Goal: Transaction & Acquisition: Purchase product/service

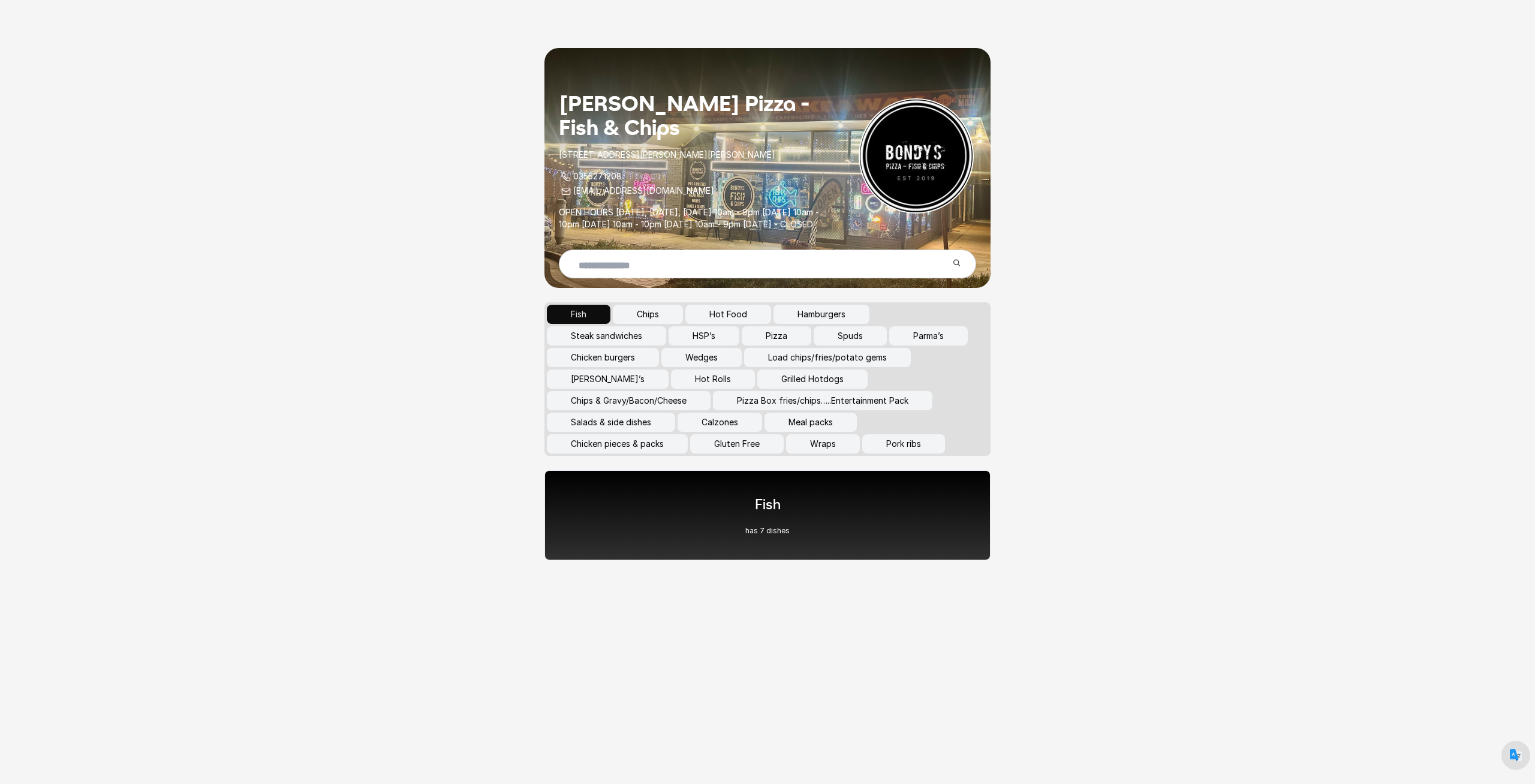
click at [662, 324] on button "Chips" at bounding box center [647, 314] width 70 height 19
click at [742, 324] on button "Hot Food" at bounding box center [728, 314] width 85 height 19
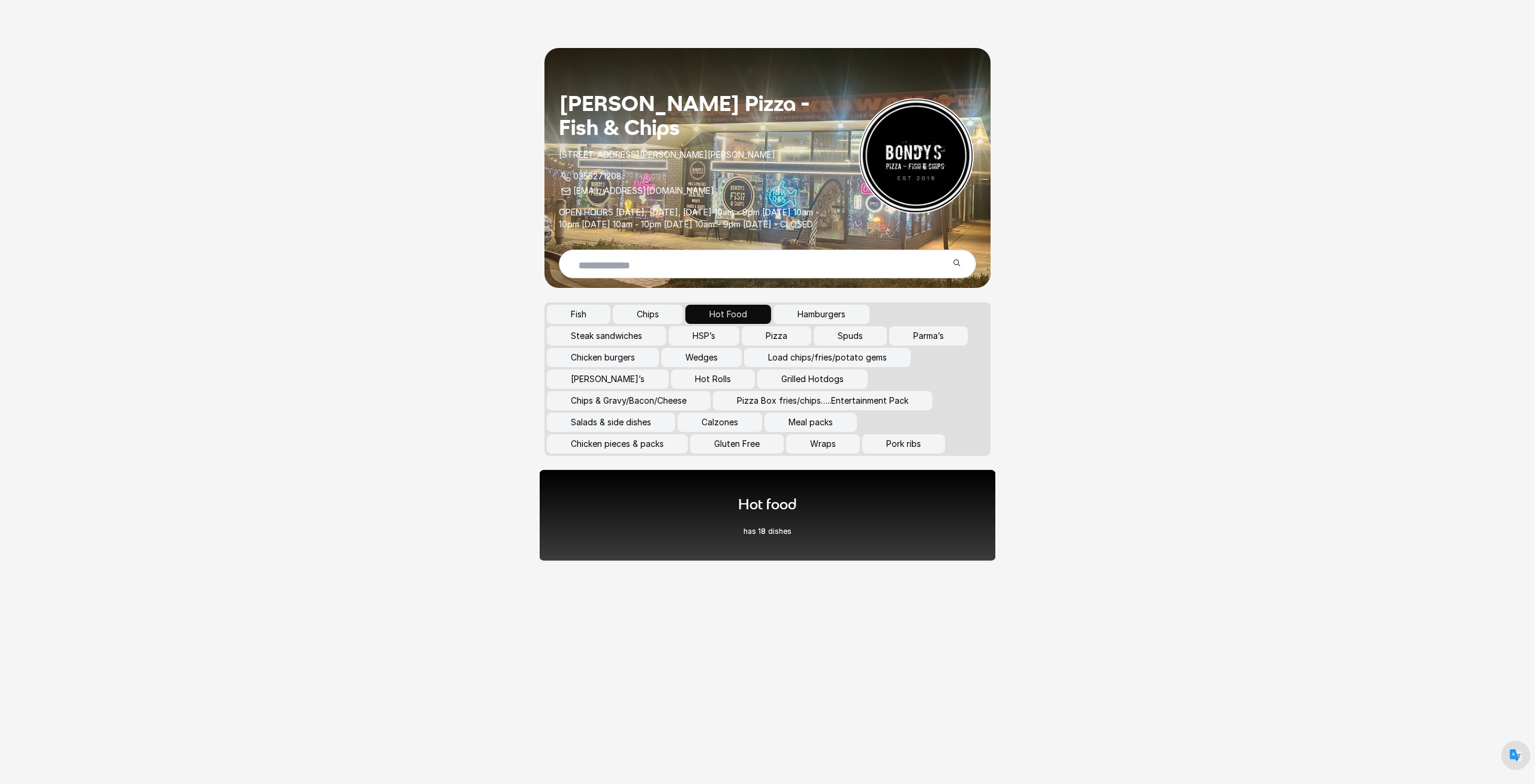
click at [789, 514] on h1 "Hot food" at bounding box center [767, 504] width 58 height 20
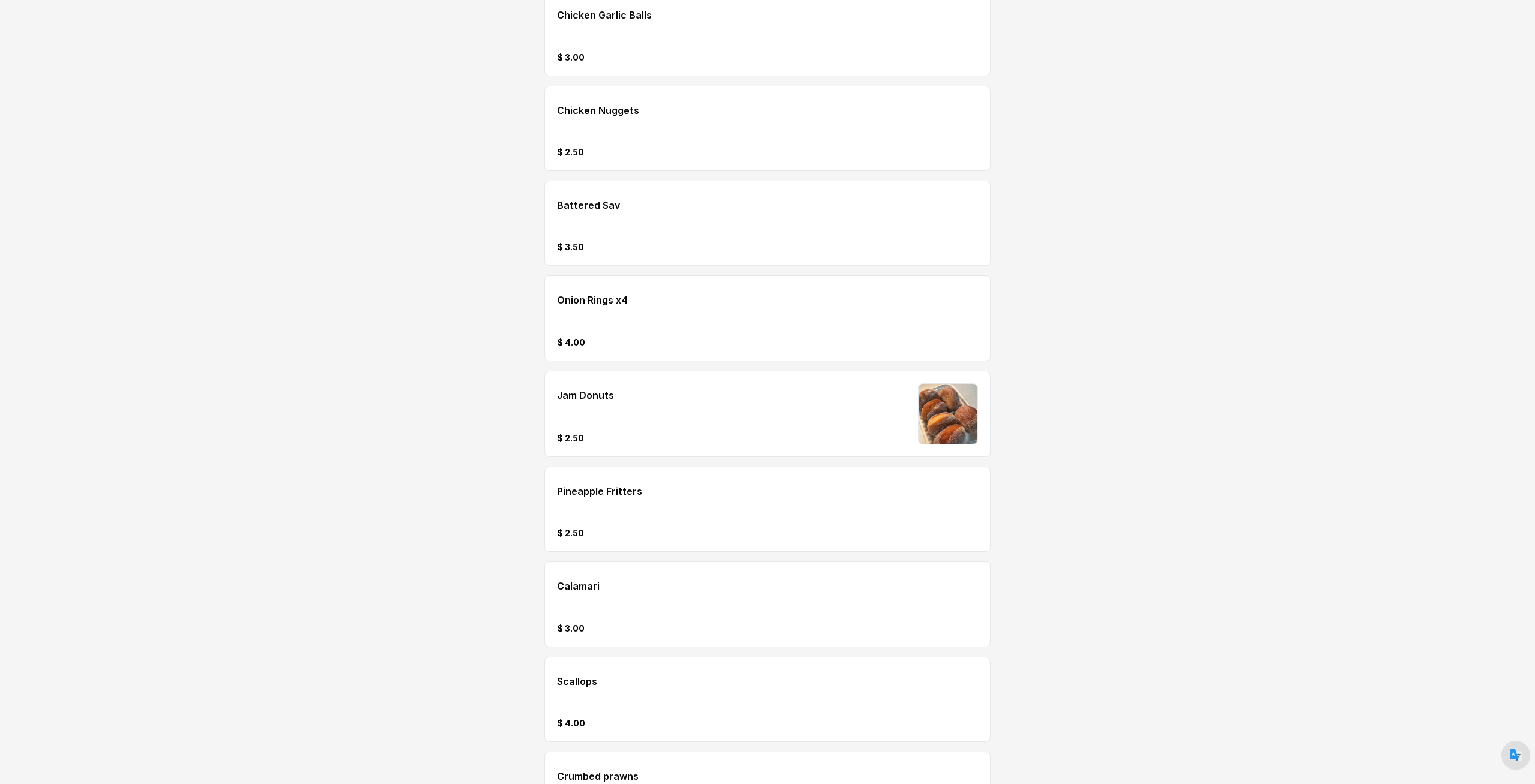
scroll to position [1329, 0]
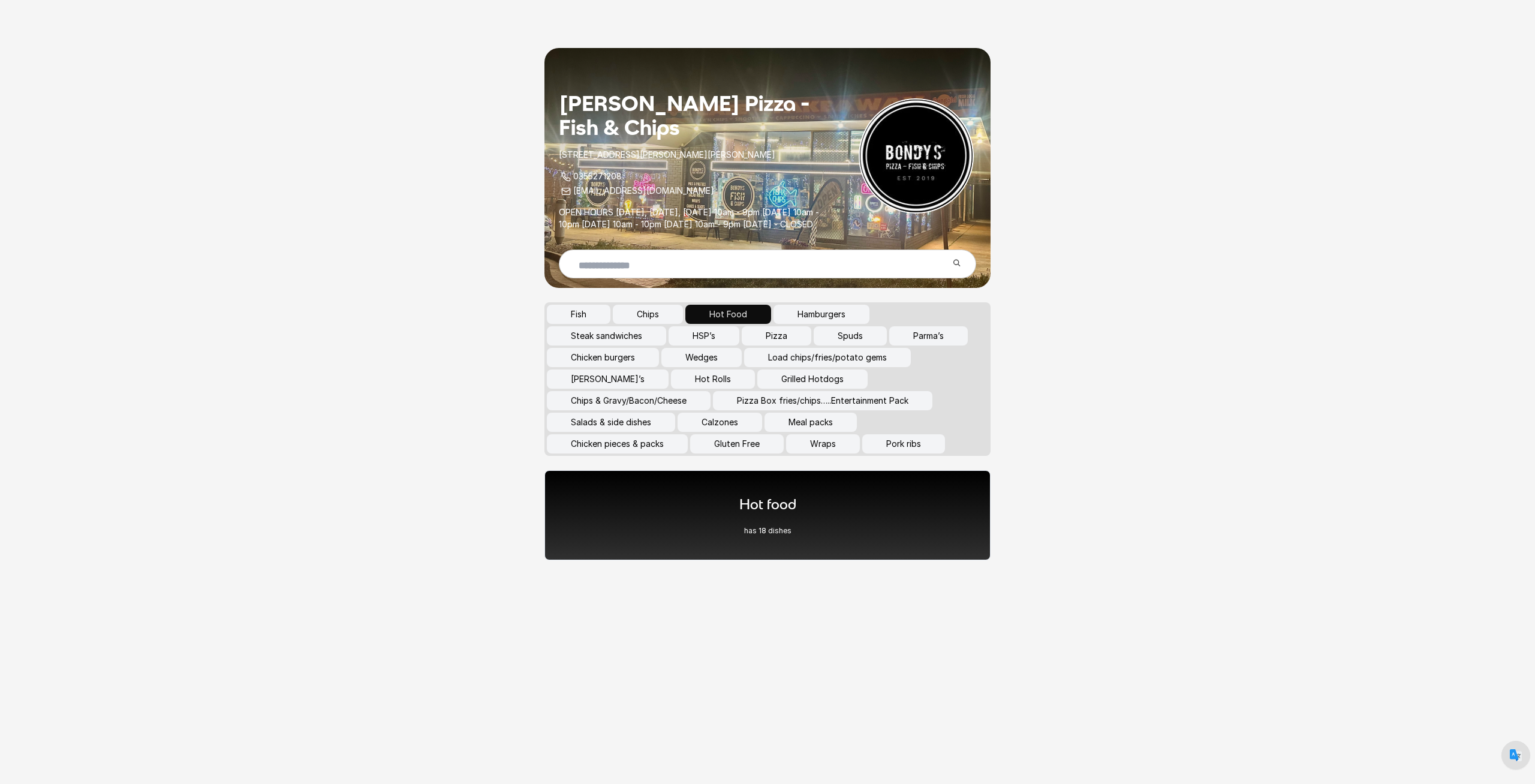
click at [819, 432] on button "Meal packs" at bounding box center [811, 422] width 92 height 19
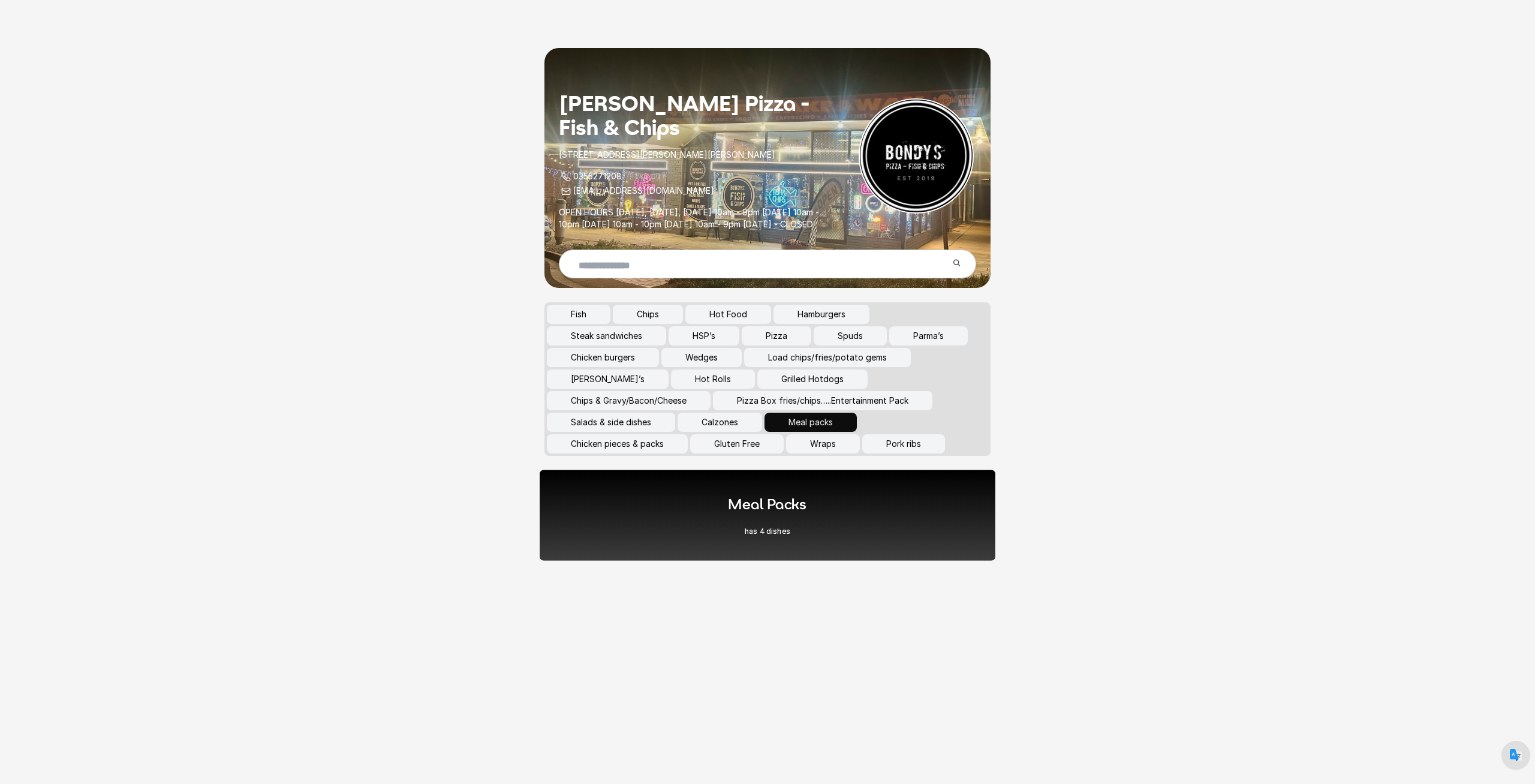
click at [813, 489] on div "Meal Packs has 4 dishes" at bounding box center [768, 515] width 458 height 92
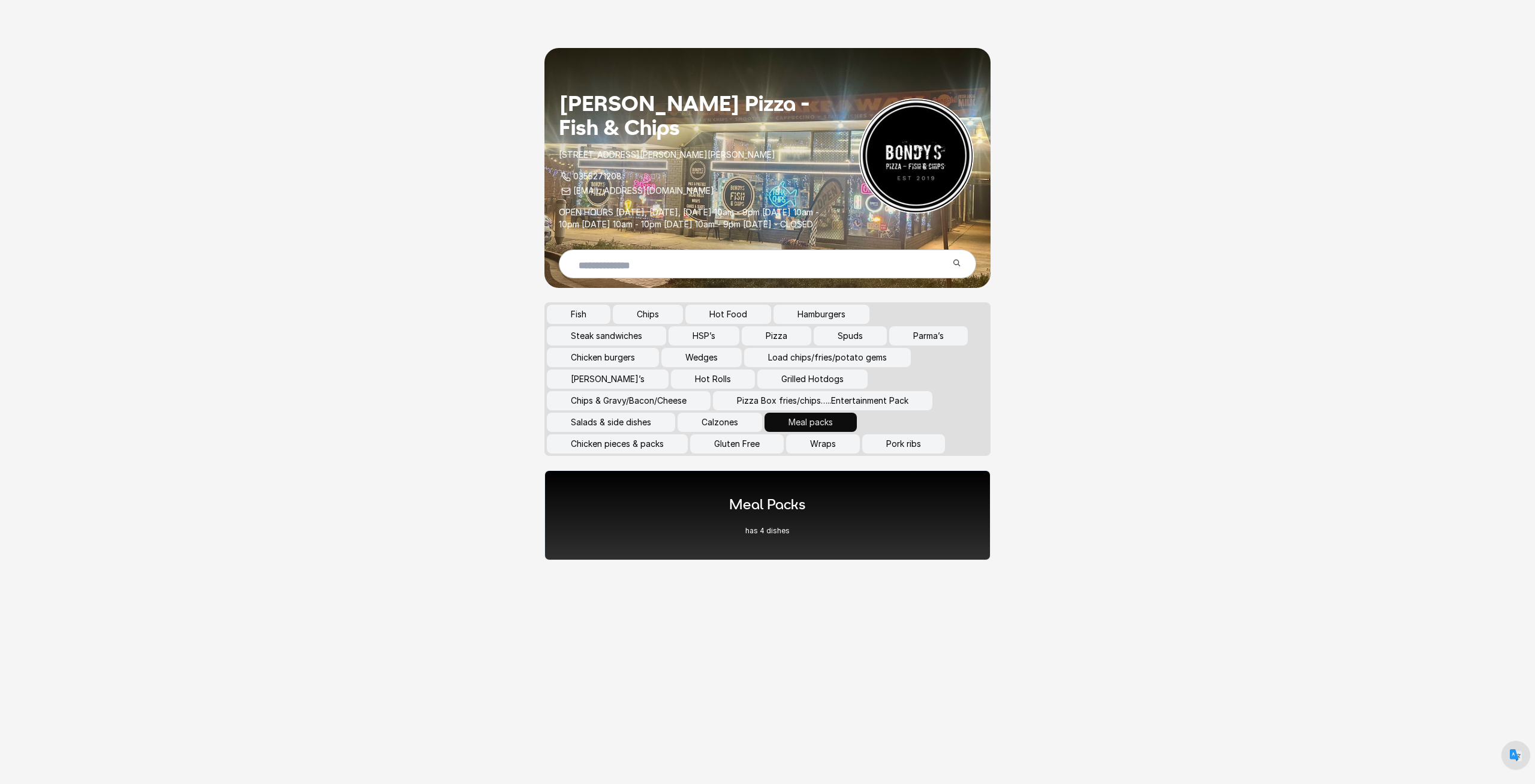
click at [649, 324] on button "Chips" at bounding box center [647, 314] width 70 height 19
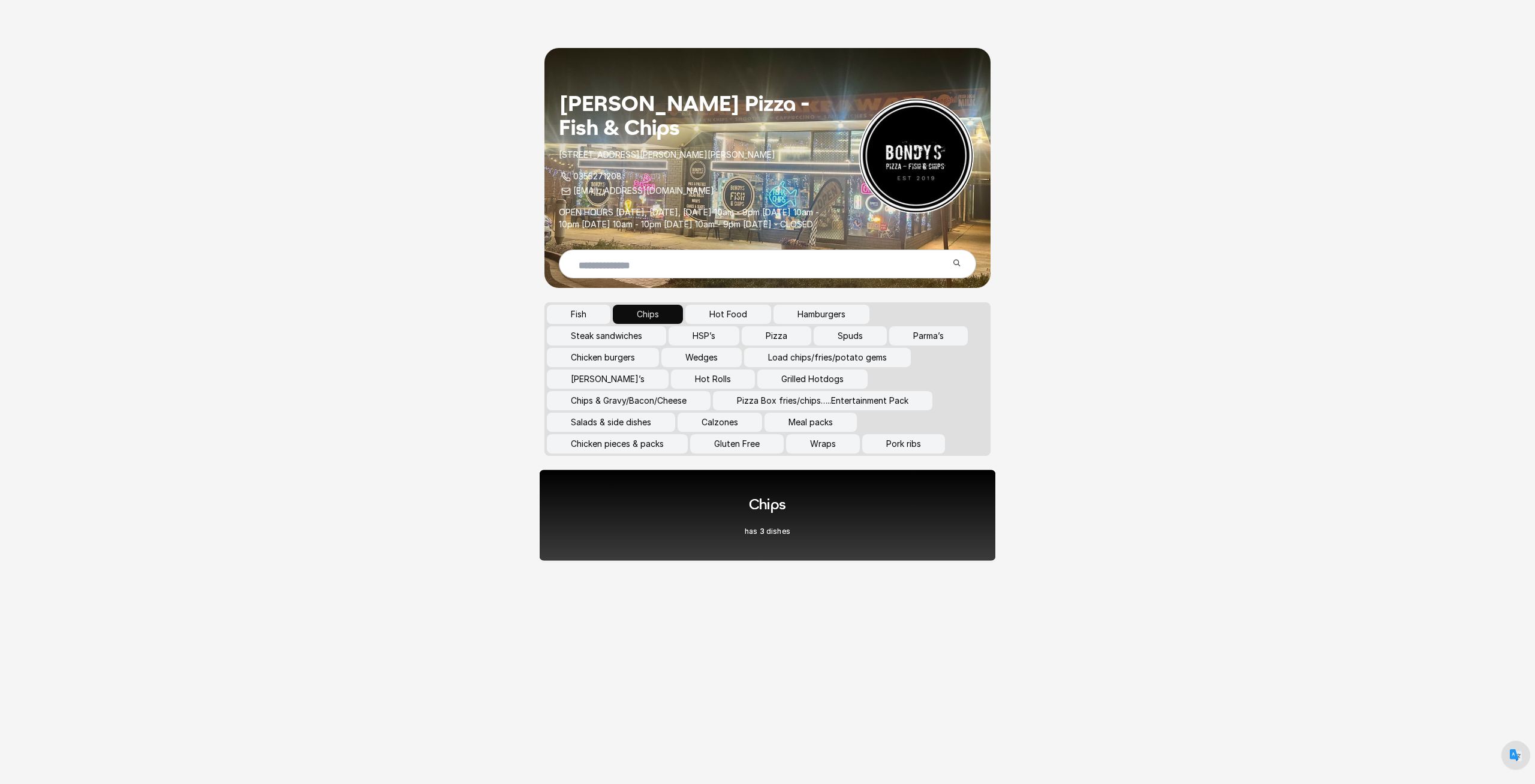
click at [806, 555] on div "Chips has 3 dishes" at bounding box center [768, 515] width 458 height 92
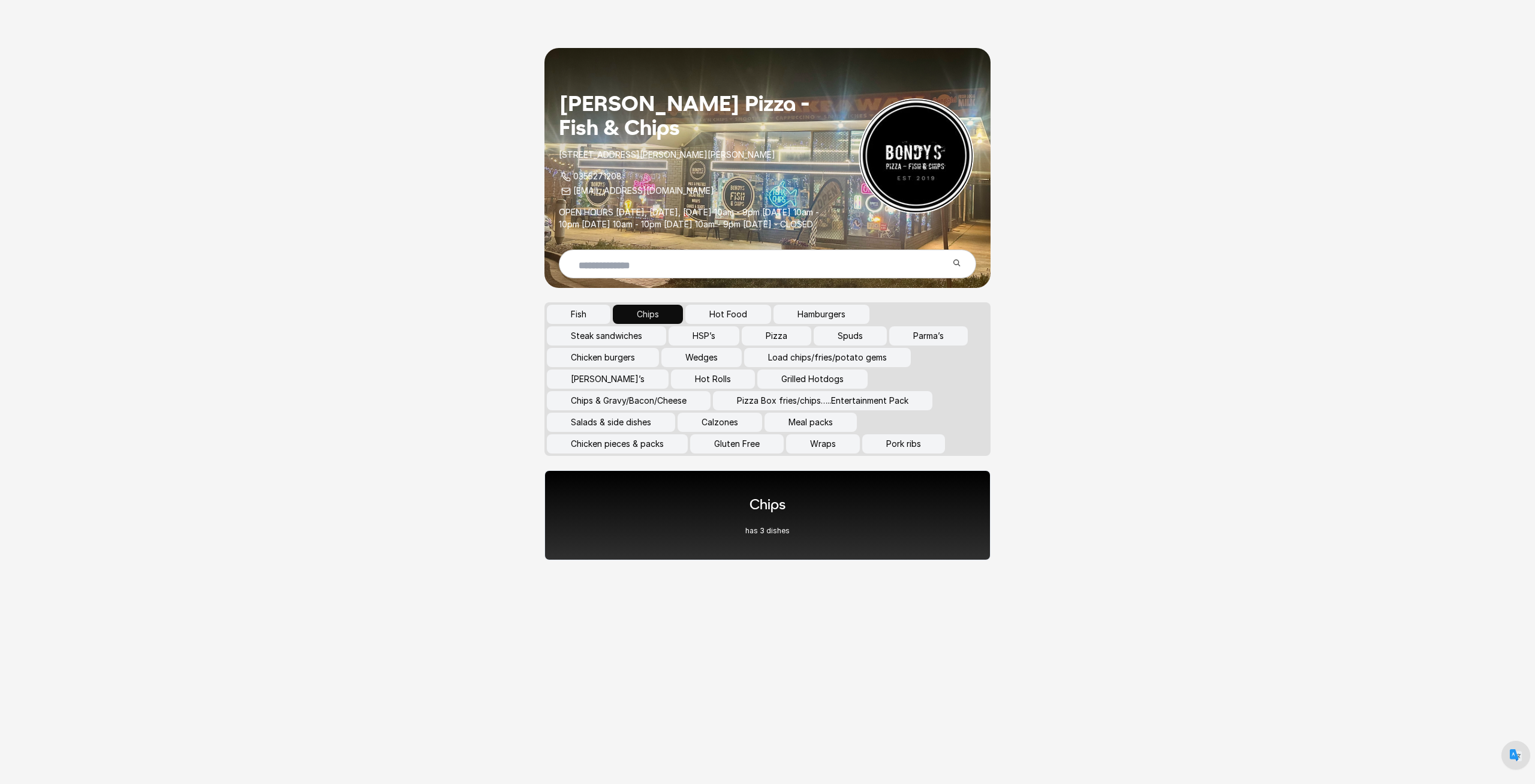
click at [635, 367] on button "Chicken burgers" at bounding box center [603, 357] width 112 height 19
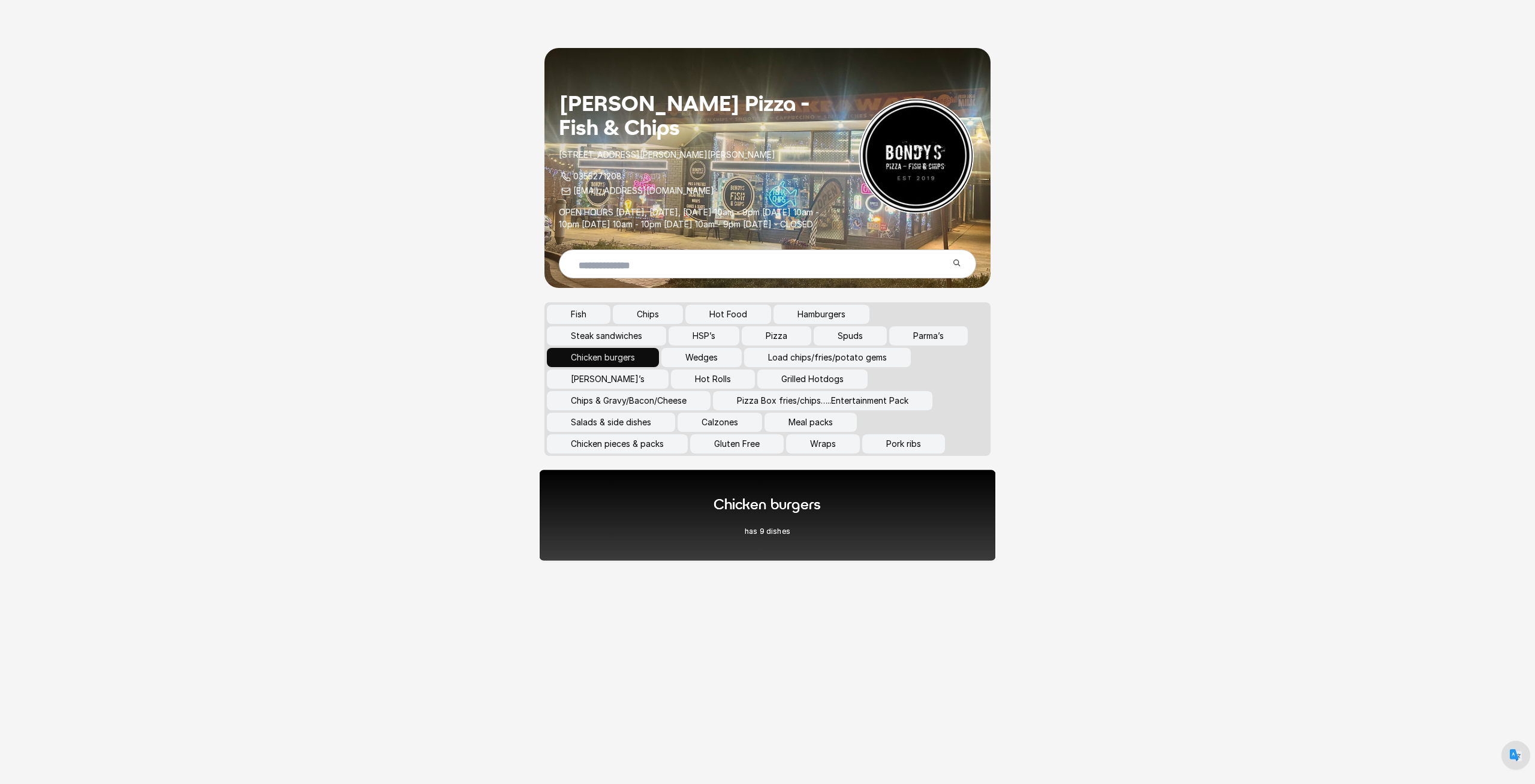
click at [745, 513] on h1 "Chicken burgers" at bounding box center [766, 504] width 107 height 20
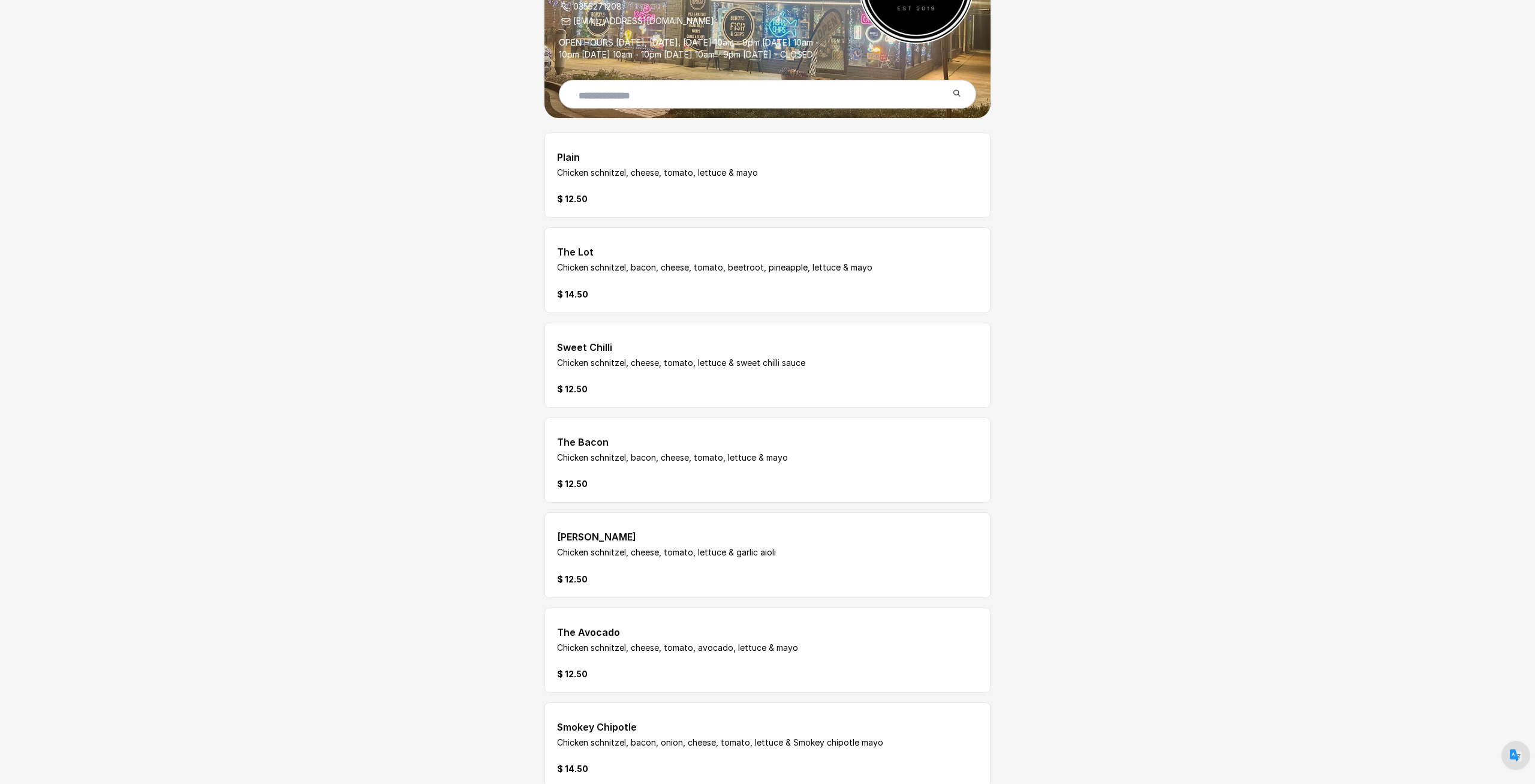
scroll to position [72, 0]
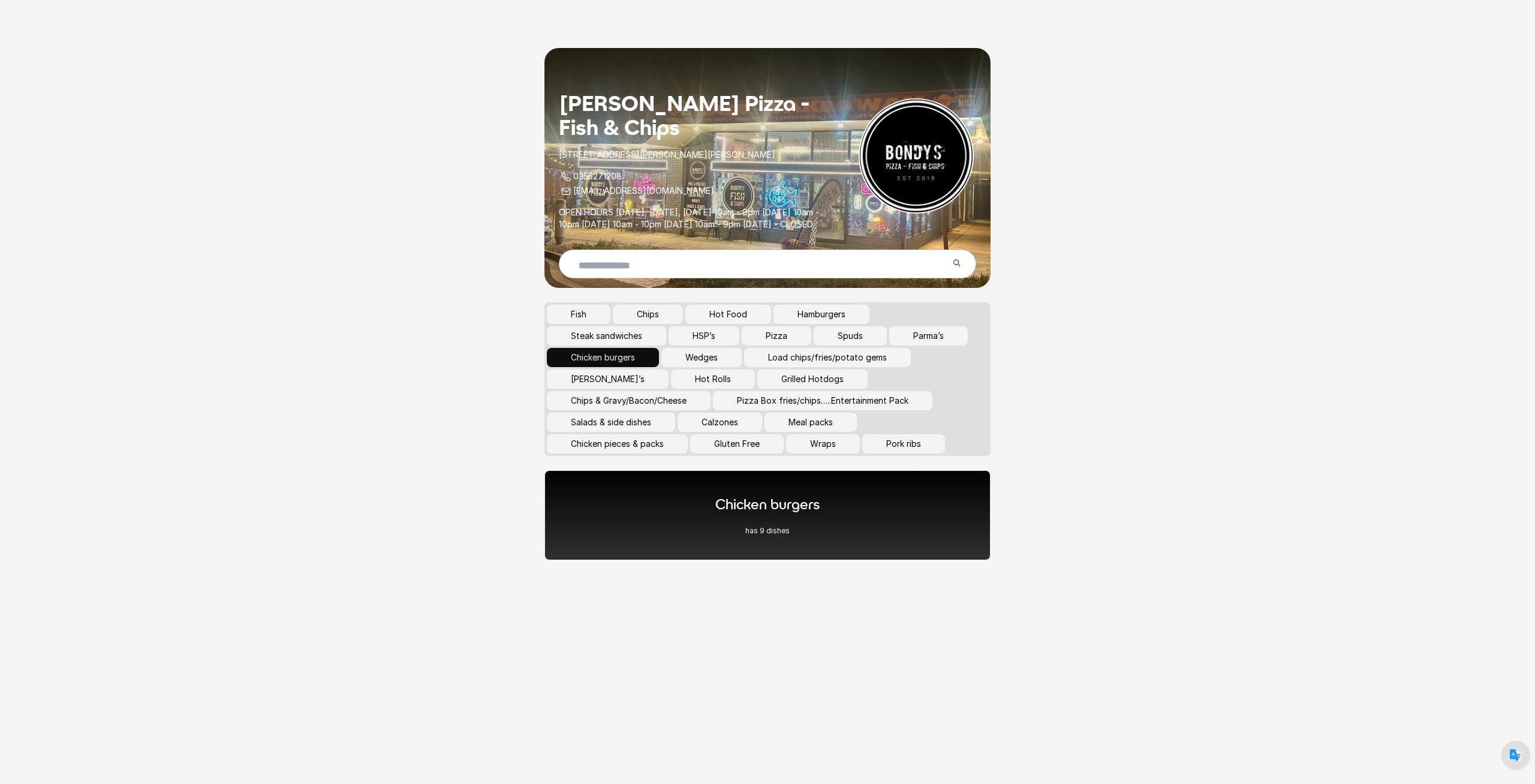
click at [789, 324] on button "Hamburgers" at bounding box center [821, 314] width 96 height 19
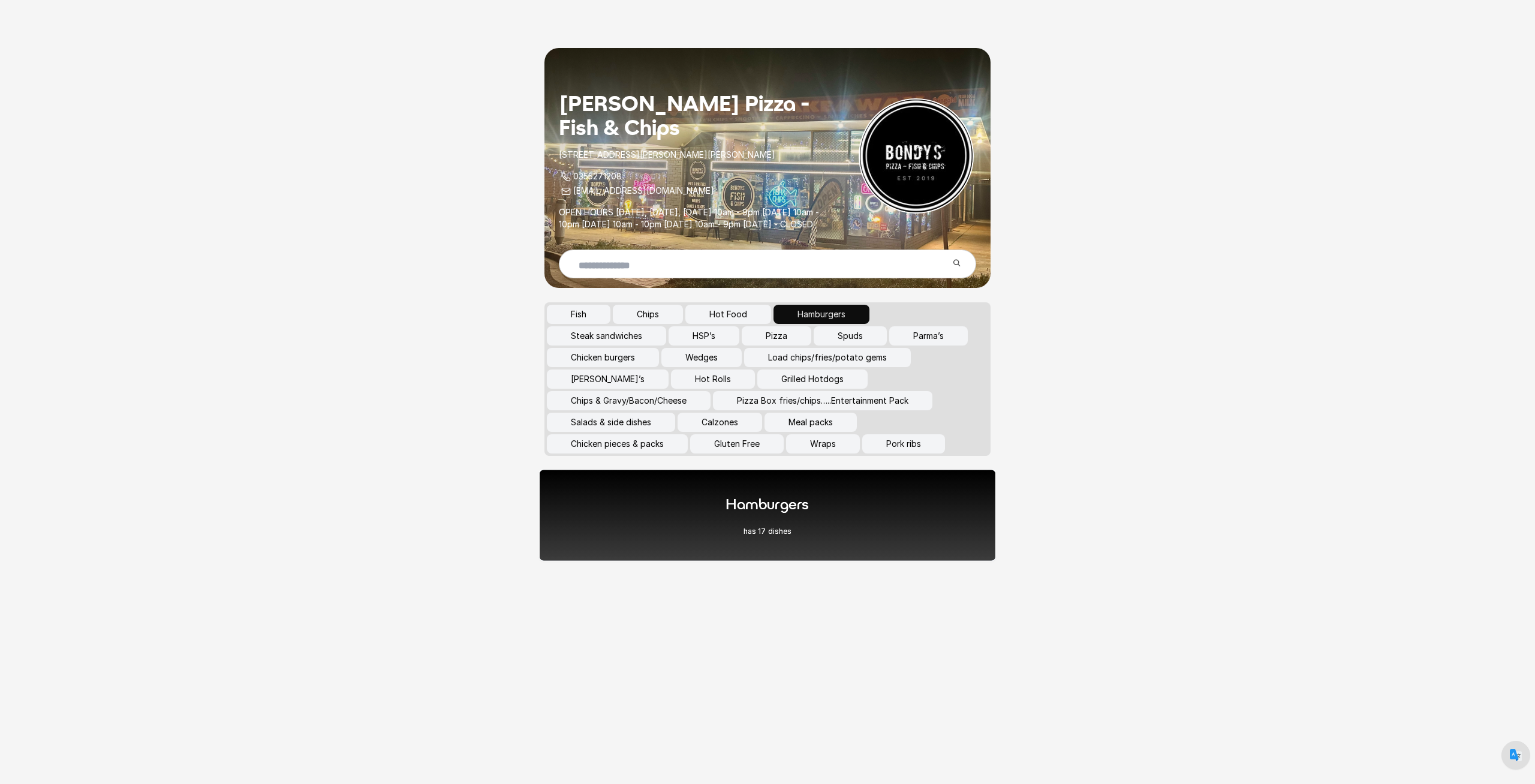
click at [728, 552] on div "Hamburgers has 17 dishes" at bounding box center [768, 515] width 458 height 92
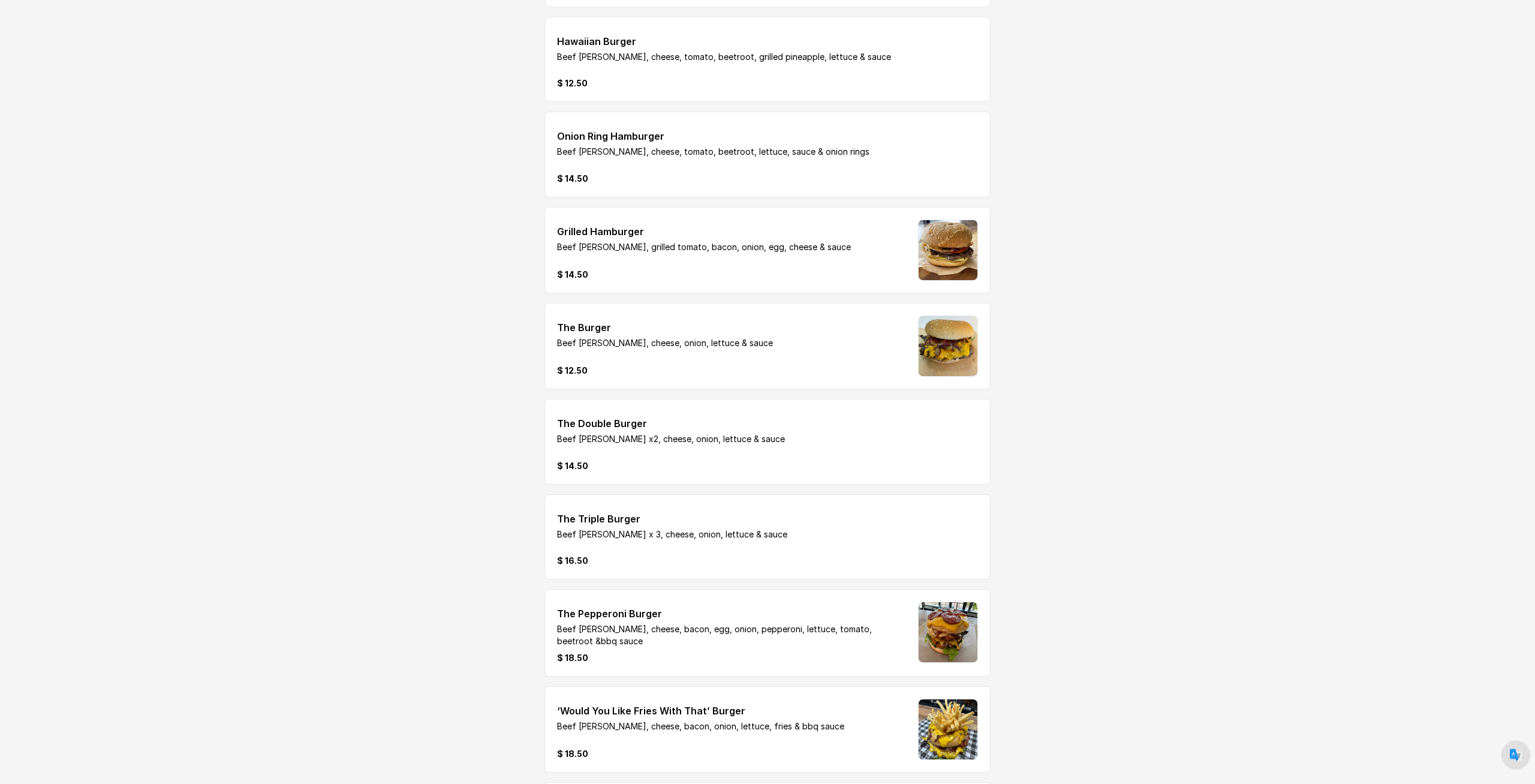
scroll to position [656, 0]
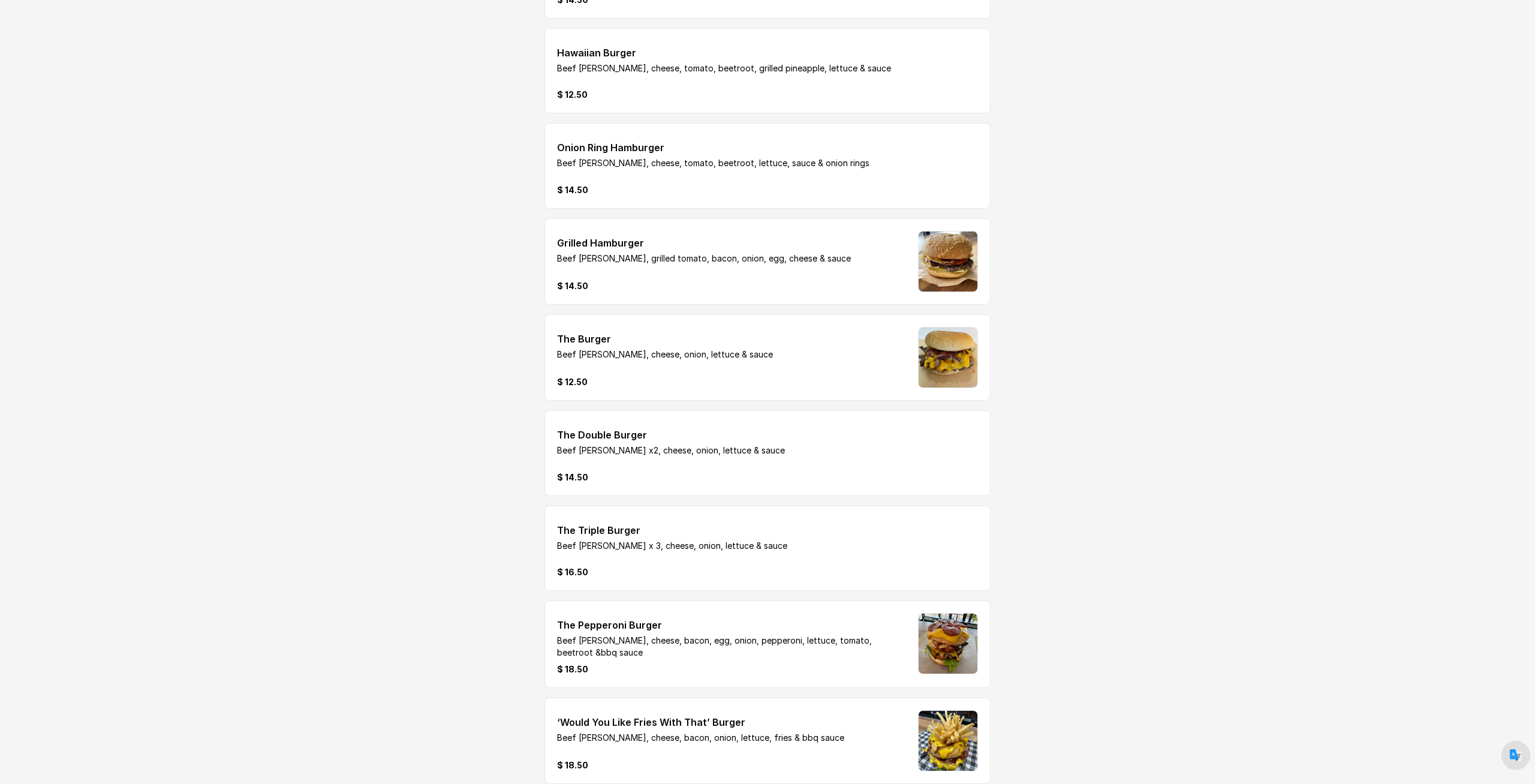
click at [963, 269] on img at bounding box center [948, 262] width 58 height 60
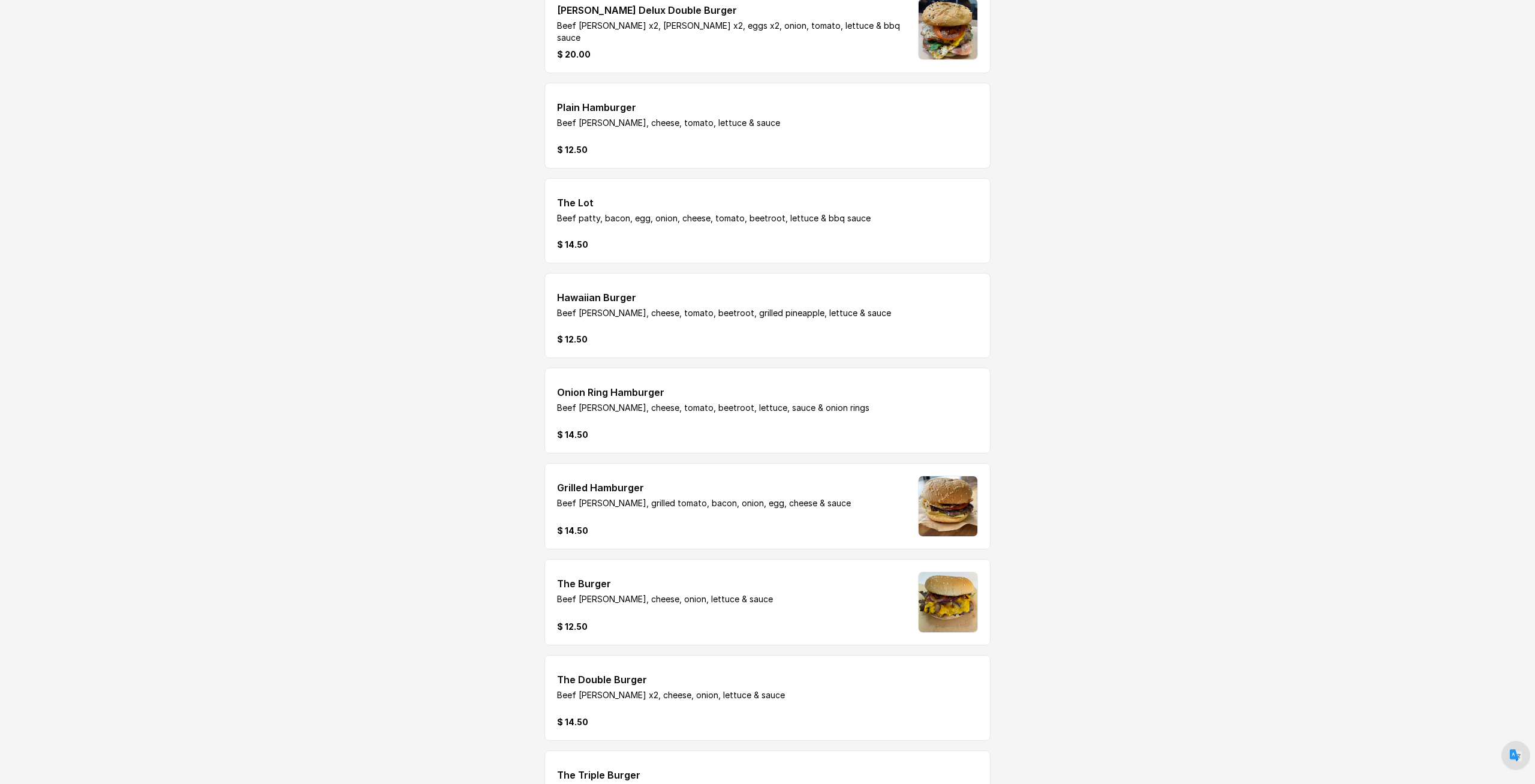
scroll to position [228, 0]
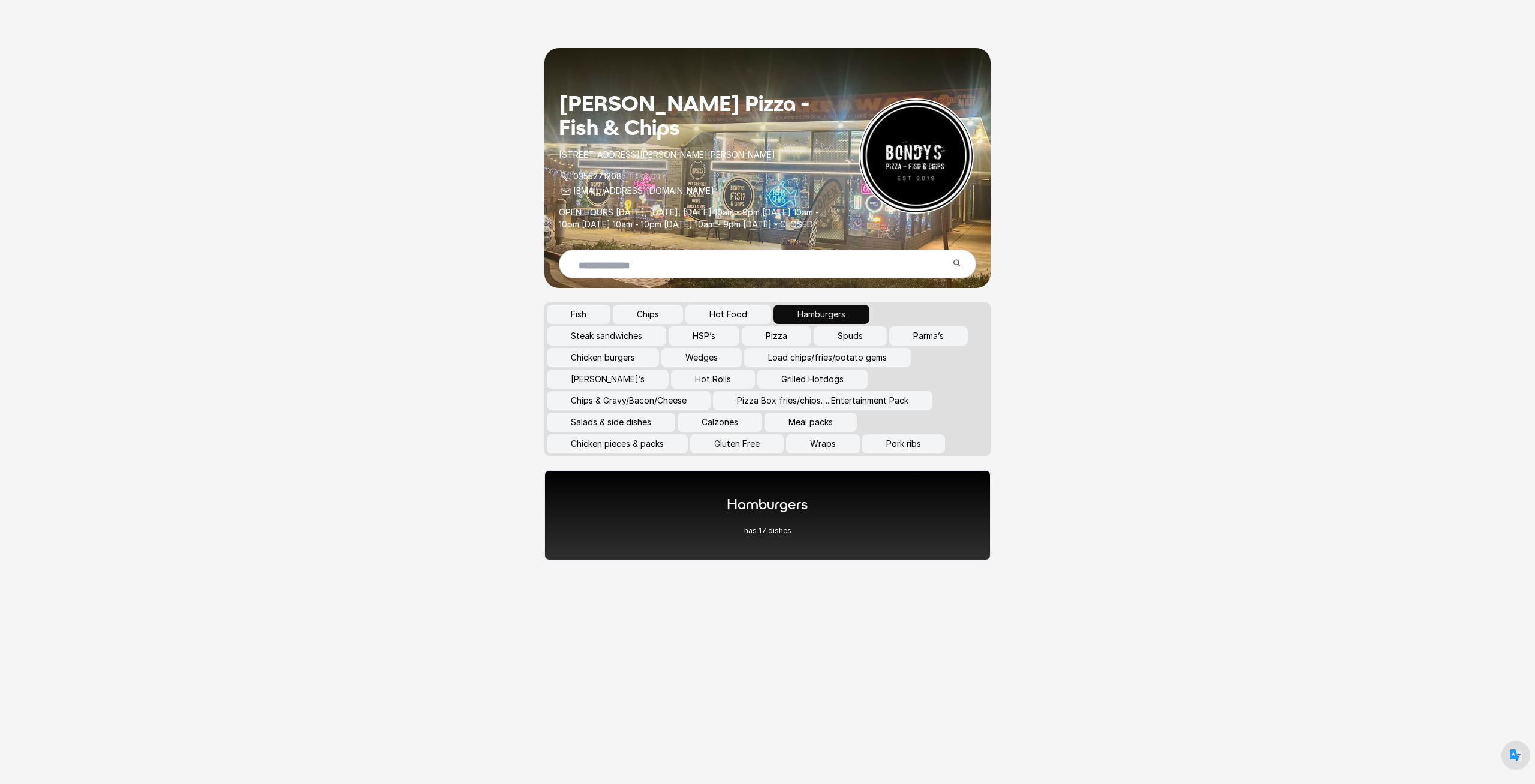
click at [806, 367] on button "Load chips/fries/potato gems" at bounding box center [827, 357] width 167 height 19
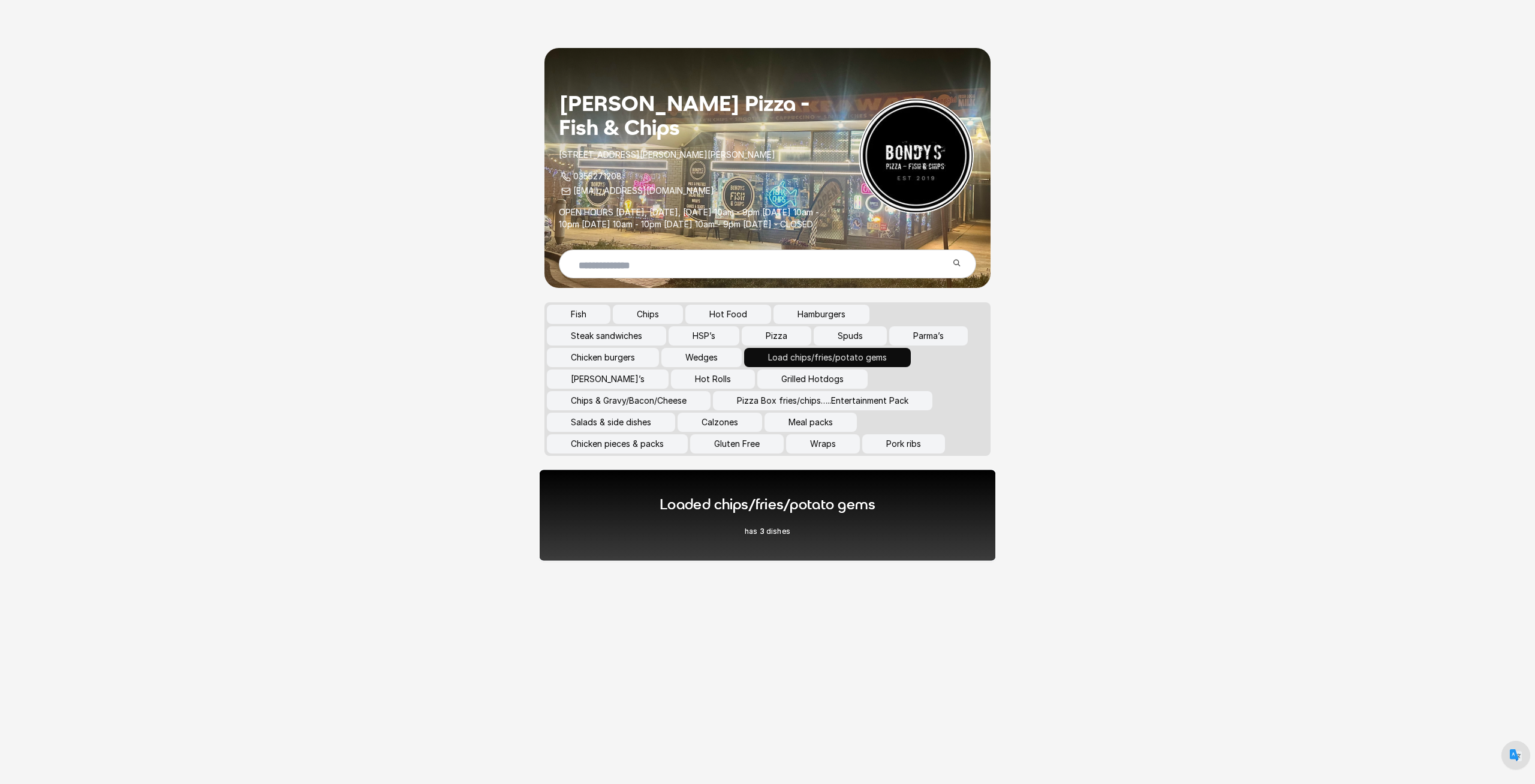
click at [786, 514] on h1 "Loaded chips/fries/potato gems" at bounding box center [767, 504] width 216 height 20
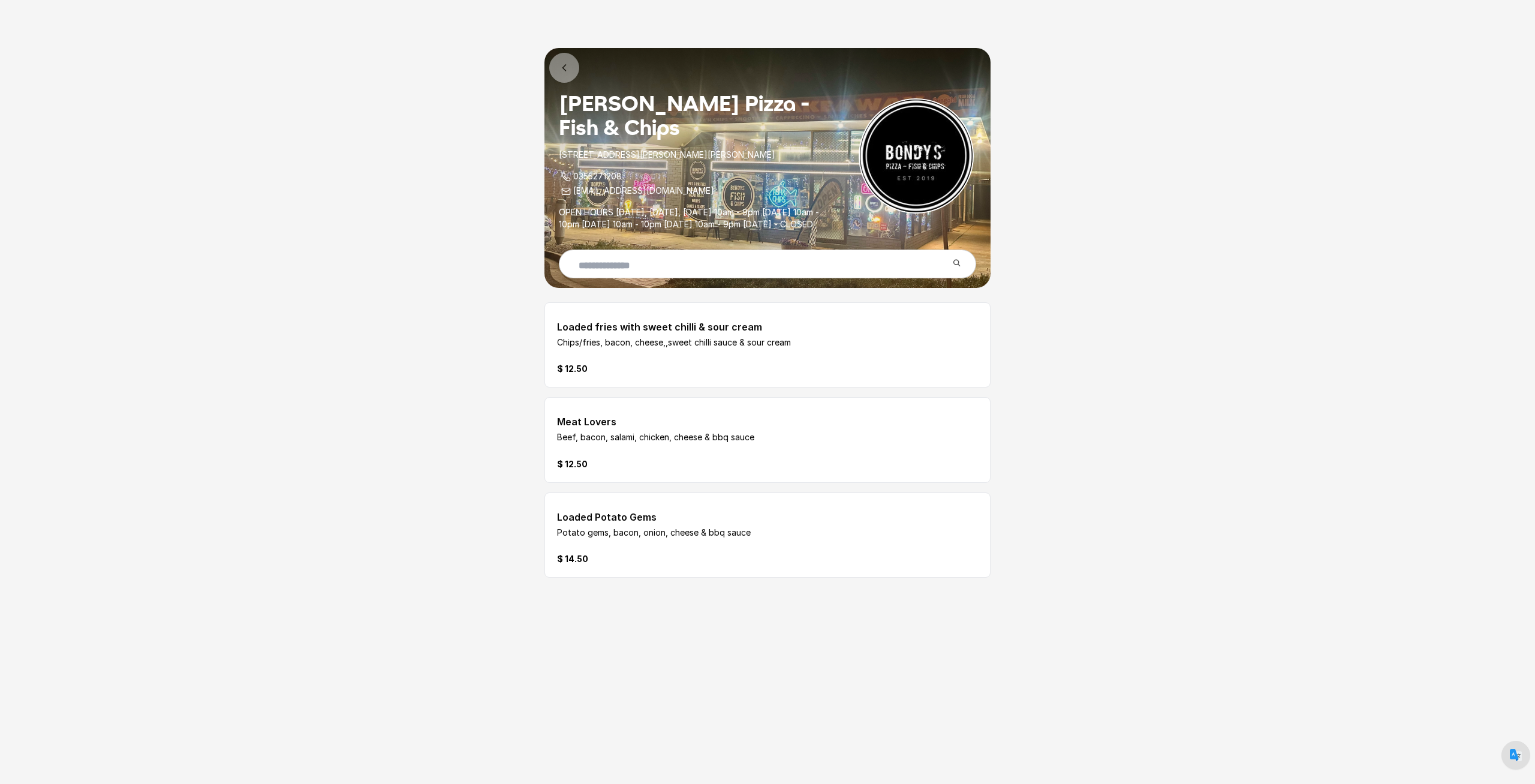
drag, startPoint x: 564, startPoint y: 356, endPoint x: 702, endPoint y: 369, distance: 138.6
click at [702, 369] on div "Loaded fries with sweet chilli & sour cream Chips/fries, bacon, cheese,,sweet c…" at bounding box center [732, 345] width 349 height 60
click at [644, 375] on div "$ 12.50" at bounding box center [732, 369] width 349 height 12
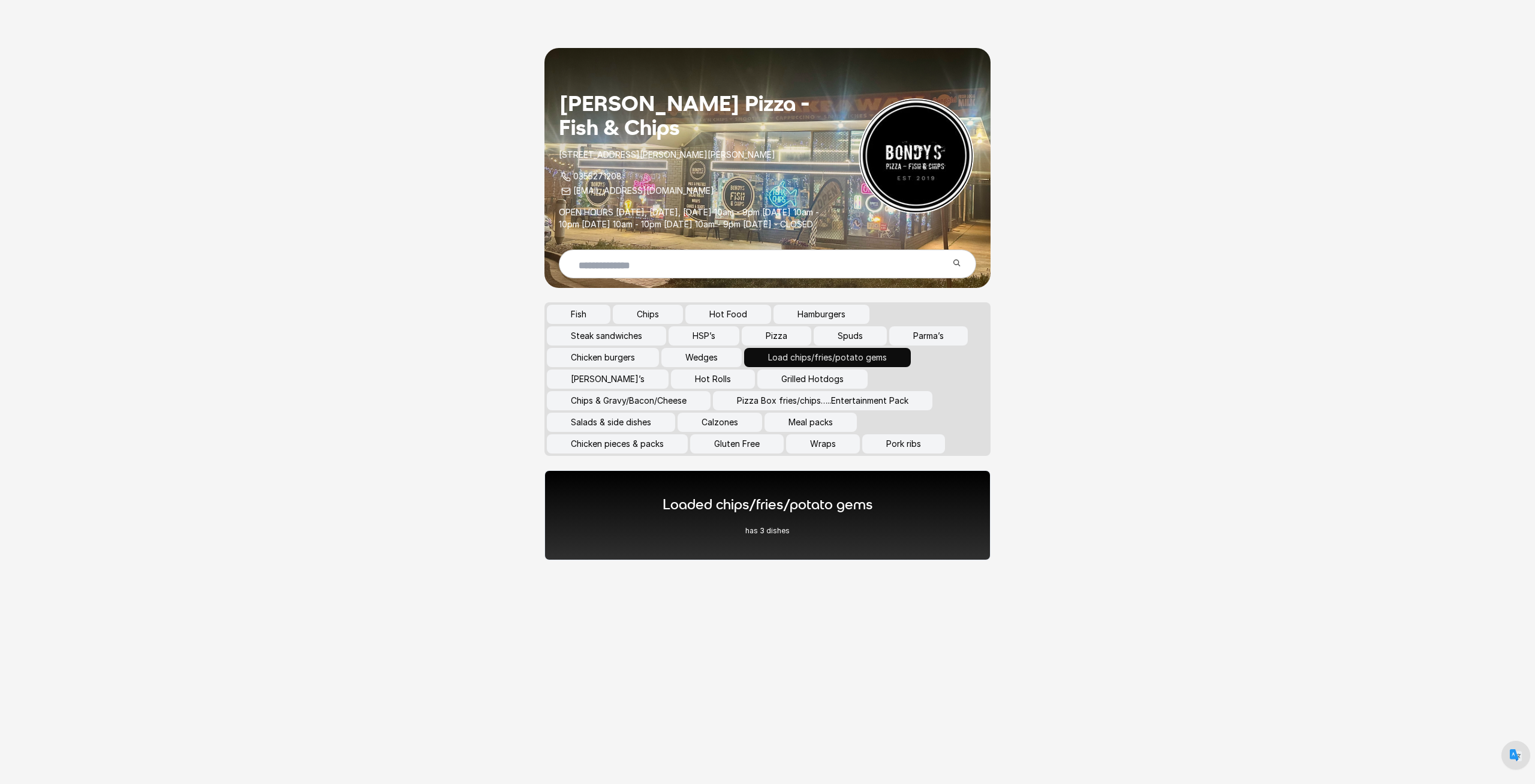
click at [765, 409] on button "Pizza Box fries/chips…..Entertainment Pack" at bounding box center [823, 400] width 219 height 19
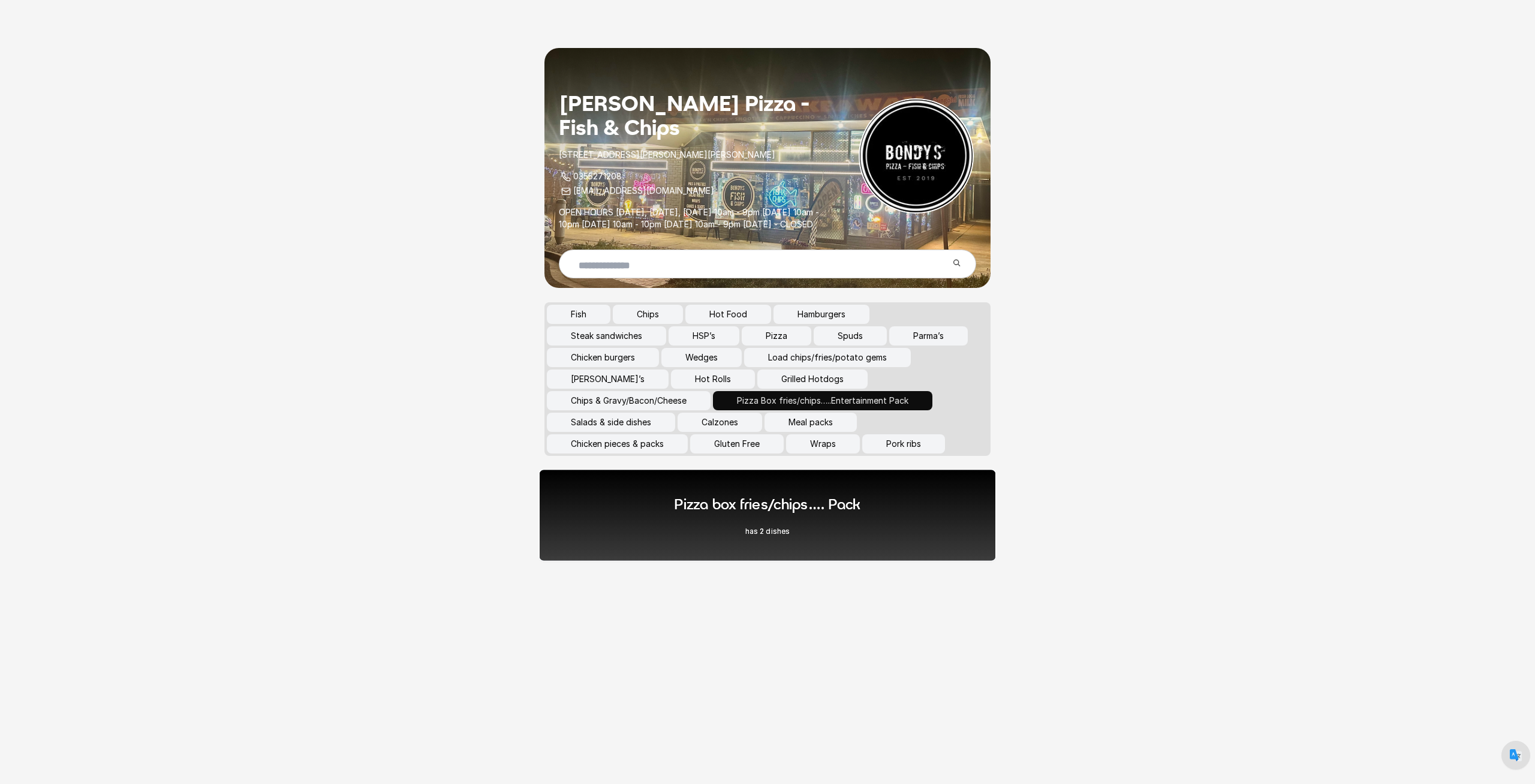
click at [712, 514] on h1 "Pizza box fries/chips…. Pack" at bounding box center [767, 504] width 187 height 20
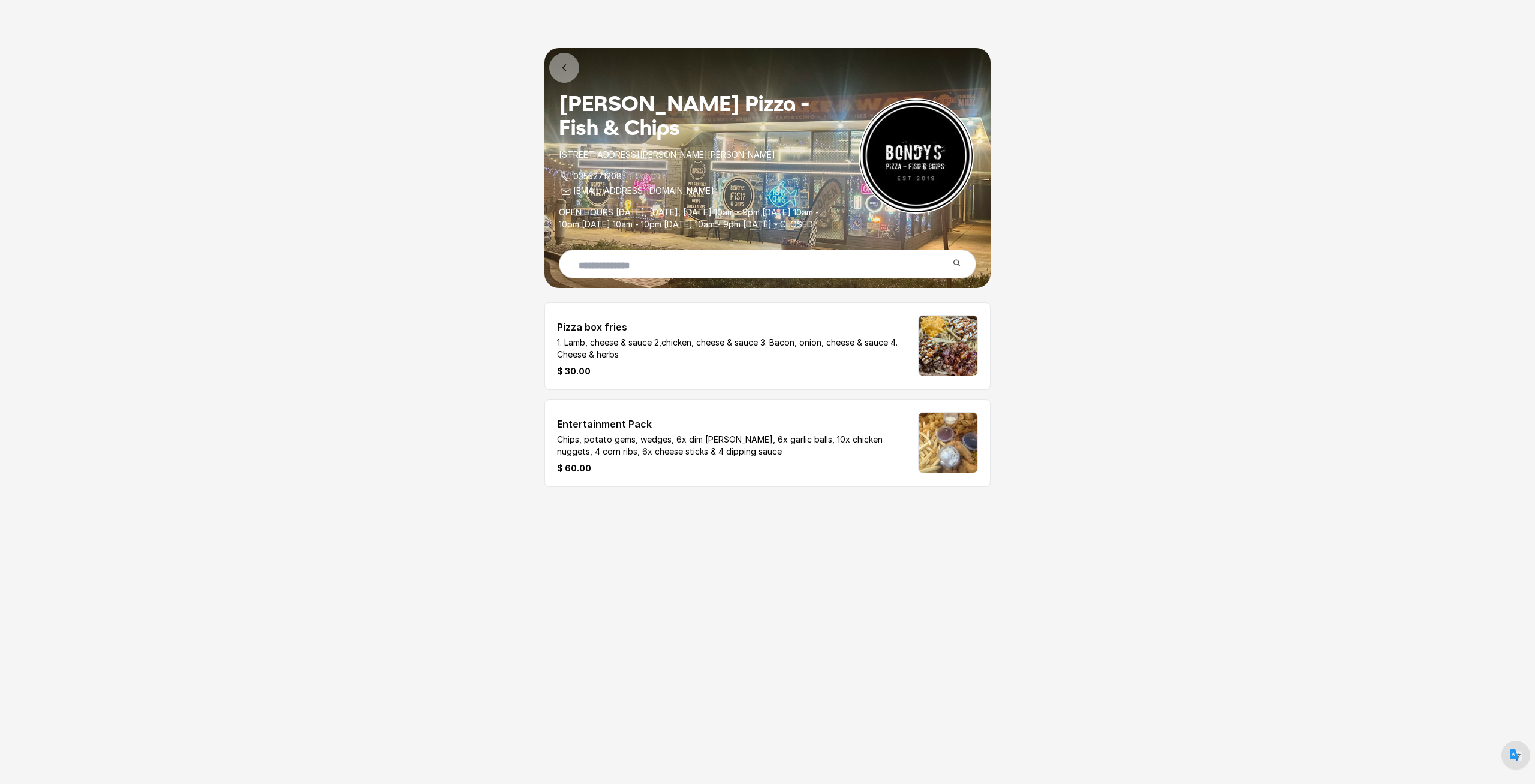
click at [940, 355] on img at bounding box center [948, 345] width 58 height 60
click at [629, 353] on p "1. Lamb, cheese & sauce 2,chicken, cheese & sauce 3. Bacon, onion, cheese & sau…" at bounding box center [732, 348] width 349 height 24
click at [585, 349] on p "1. Lamb, cheese & sauce 2,chicken, cheese & sauce 3. Bacon, onion, cheese & sau…" at bounding box center [732, 348] width 349 height 24
click at [591, 336] on label "Pizza box fries" at bounding box center [732, 325] width 349 height 22
click at [938, 366] on img at bounding box center [948, 345] width 58 height 60
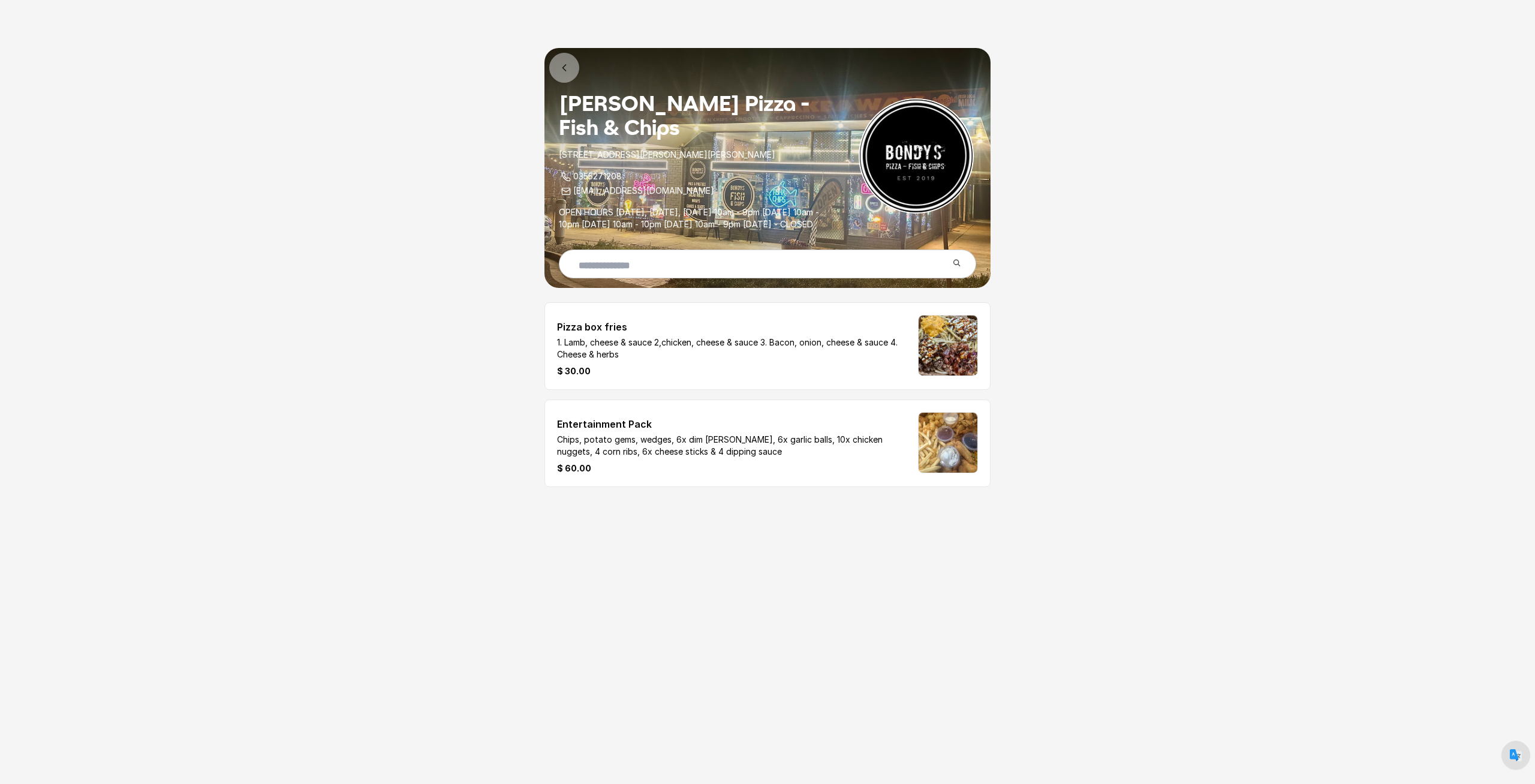
drag, startPoint x: 553, startPoint y: 436, endPoint x: 647, endPoint y: 438, distance: 94.0
click at [642, 436] on li "Entertainment Pack Chips, potato gems, wedges, 6x dim sims, 6x garlic balls, 10…" at bounding box center [768, 443] width 446 height 88
click at [936, 452] on img at bounding box center [948, 442] width 58 height 60
drag, startPoint x: 594, startPoint y: 360, endPoint x: 640, endPoint y: 356, distance: 46.2
click at [640, 356] on p "1. Lamb, cheese & sauce 2,chicken, cheese & sauce 3. Bacon, onion, cheese & sau…" at bounding box center [732, 348] width 349 height 24
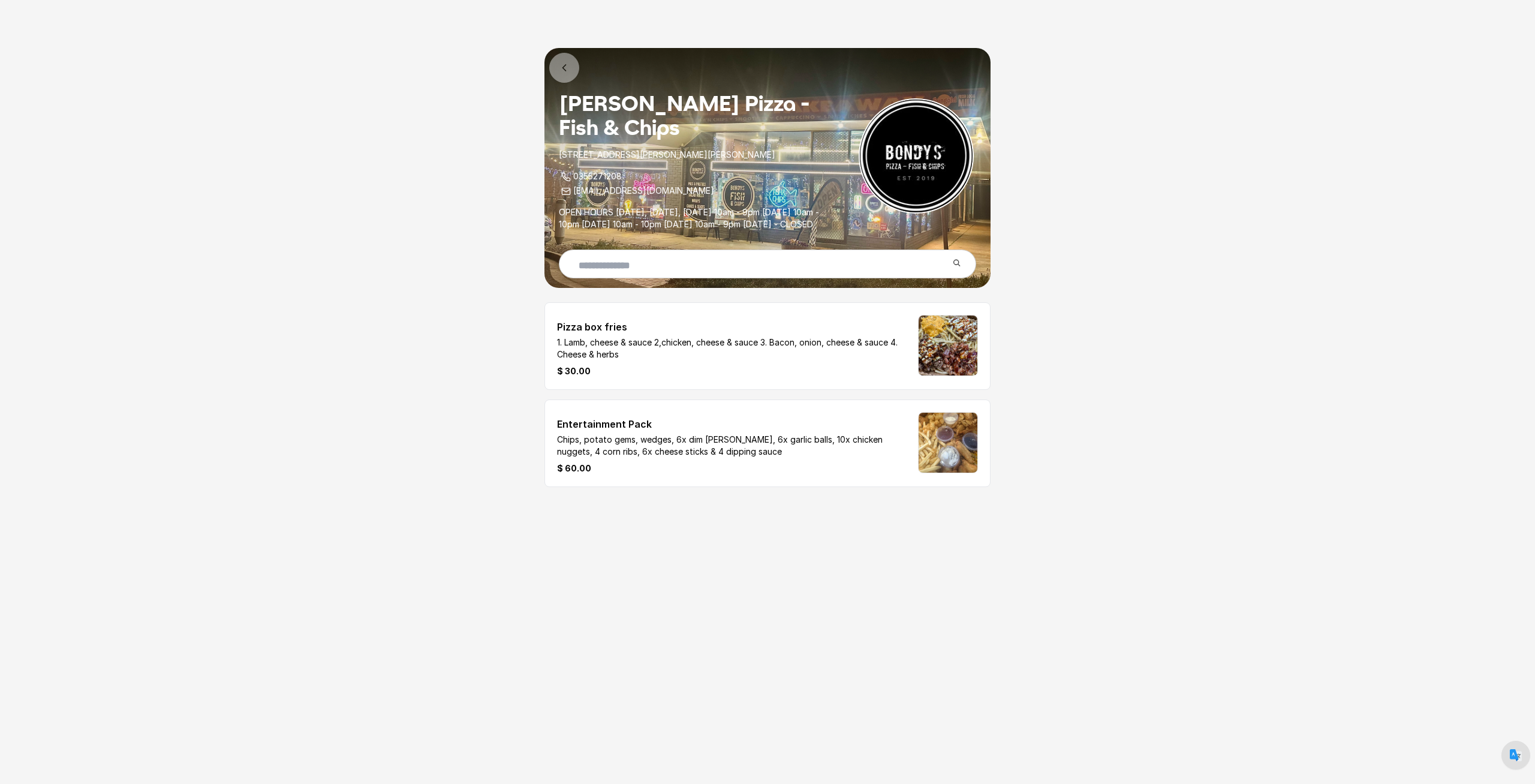
click at [676, 372] on div "Pizza box fries 1. Lamb, cheese & sauce 2,chicken, cheese & sauce 3. Bacon, oni…" at bounding box center [732, 345] width 349 height 62
drag, startPoint x: 675, startPoint y: 360, endPoint x: 745, endPoint y: 363, distance: 70.1
click at [739, 359] on p "1. Lamb, cheese & sauce 2,chicken, cheese & sauce 3. Bacon, onion, cheese & sau…" at bounding box center [732, 348] width 349 height 24
click at [786, 377] on div "$ 30.00" at bounding box center [732, 372] width 349 height 12
drag, startPoint x: 783, startPoint y: 357, endPoint x: 806, endPoint y: 353, distance: 23.3
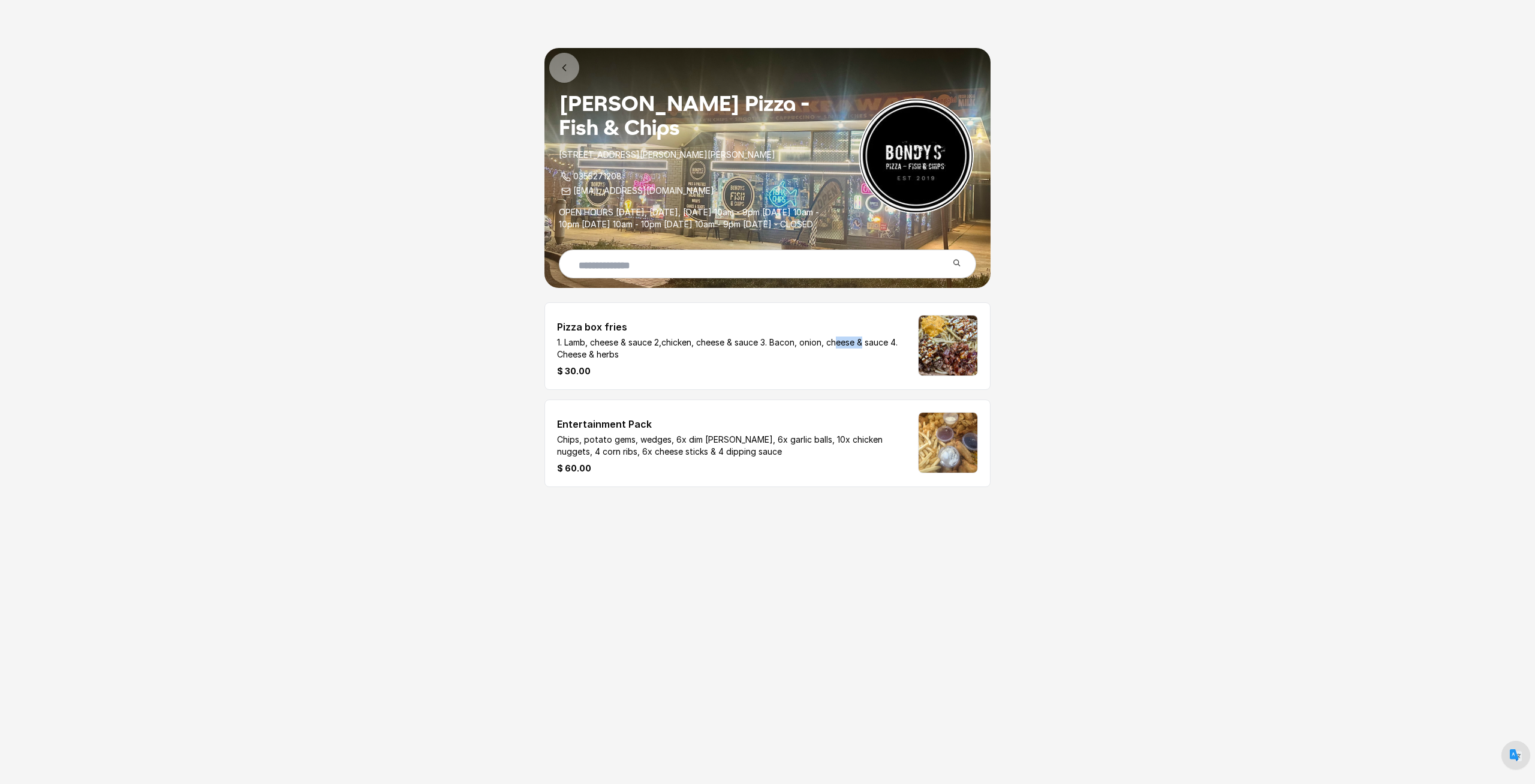
click at [806, 353] on p "1. Lamb, cheese & sauce 2,chicken, cheese & sauce 3. Bacon, onion, cheese & sau…" at bounding box center [732, 348] width 349 height 24
click at [796, 360] on p "1. Lamb, cheese & sauce 2,chicken, cheese & sauce 3. Bacon, onion, cheese & sau…" at bounding box center [732, 348] width 349 height 24
drag, startPoint x: 779, startPoint y: 356, endPoint x: 896, endPoint y: 360, distance: 117.1
click at [896, 360] on p "1. Lamb, cheese & sauce 2,chicken, cheese & sauce 3. Bacon, onion, cheese & sau…" at bounding box center [732, 348] width 349 height 24
click at [887, 360] on p "1. Lamb, cheese & sauce 2,chicken, cheese & sauce 3. Bacon, onion, cheese & sau…" at bounding box center [732, 348] width 349 height 24
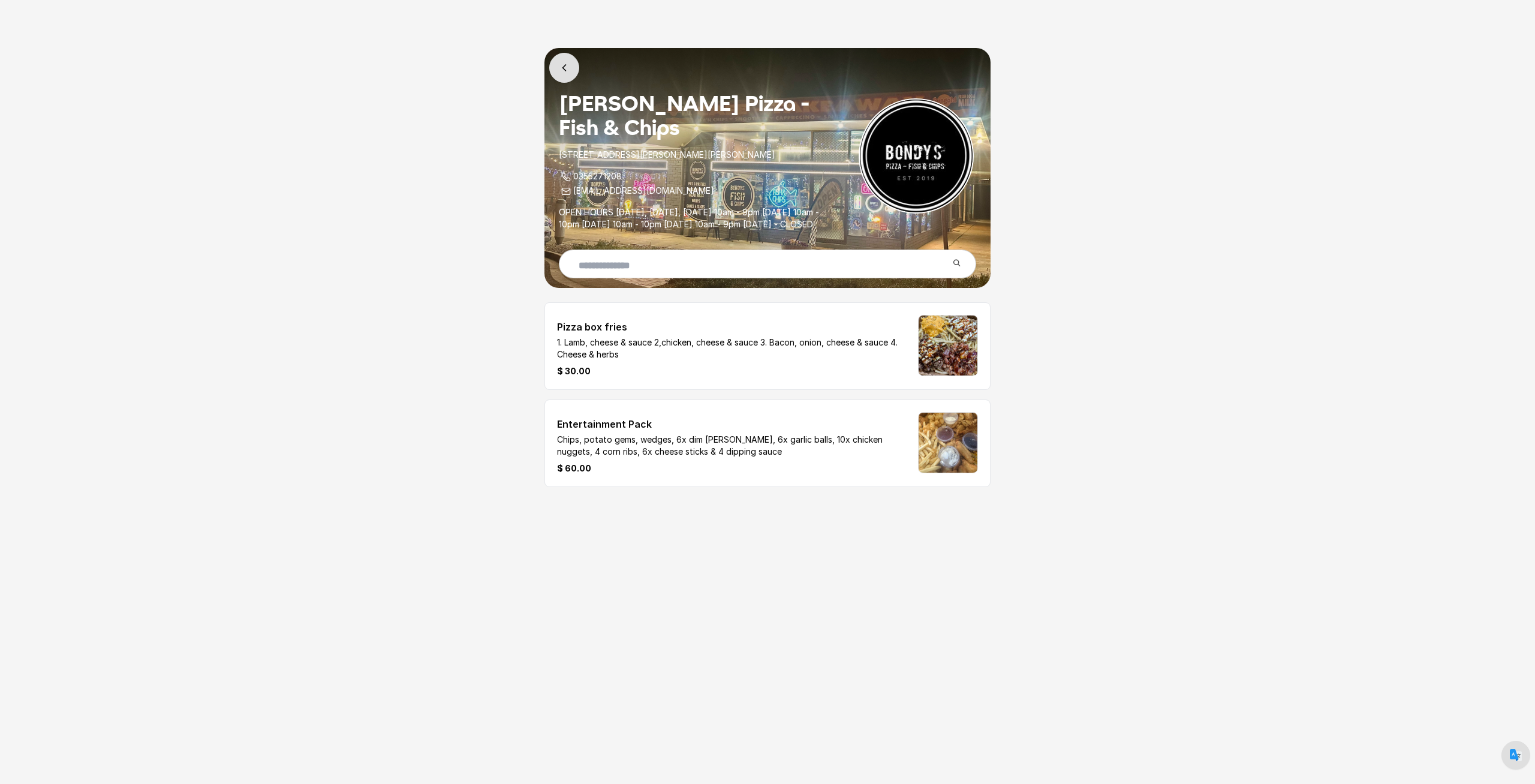
click at [566, 68] on icon at bounding box center [565, 68] width 12 height 12
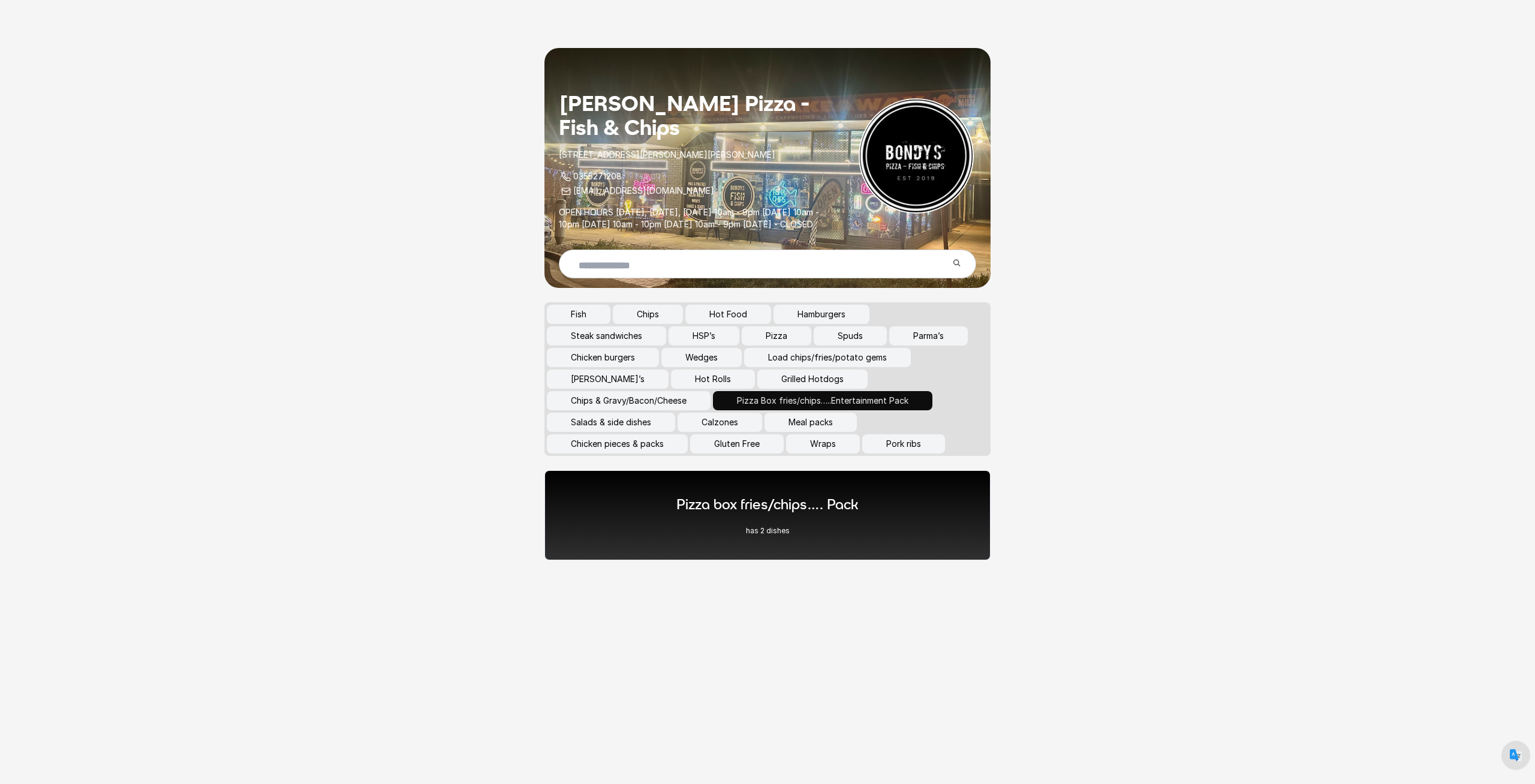
click at [789, 345] on button "Pizza" at bounding box center [776, 335] width 69 height 19
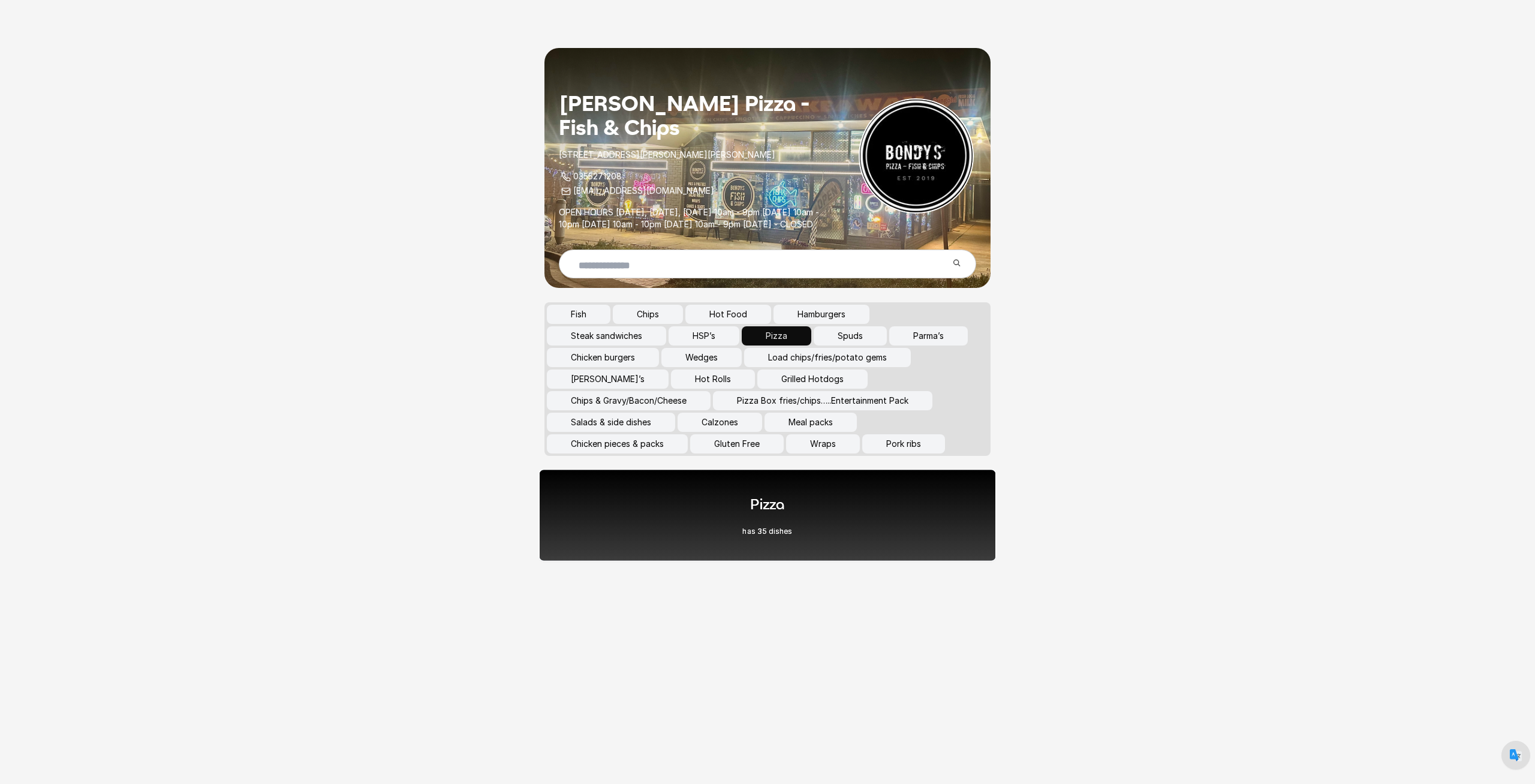
click at [766, 514] on h1 "Pizza" at bounding box center [767, 504] width 50 height 20
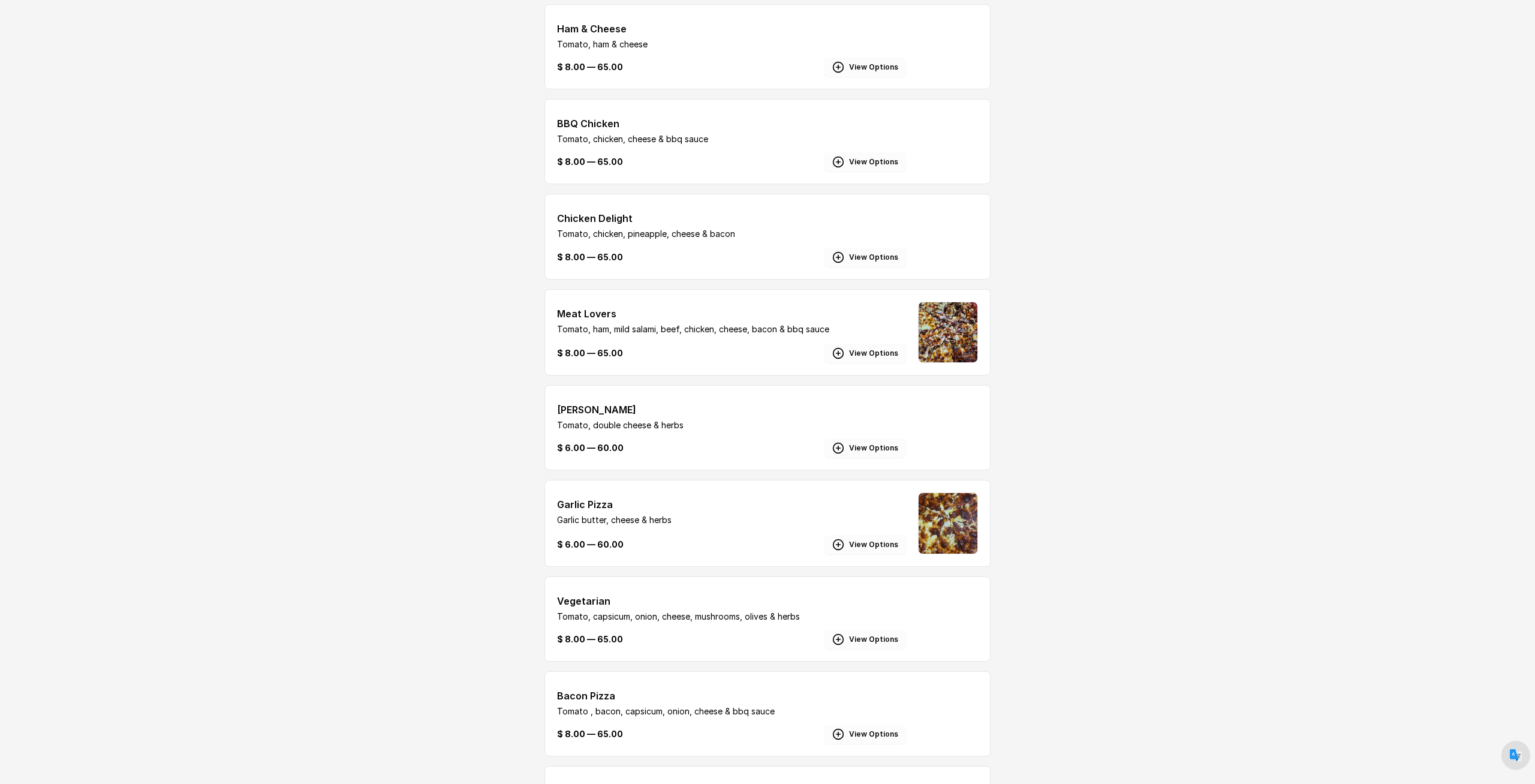
scroll to position [245, 0]
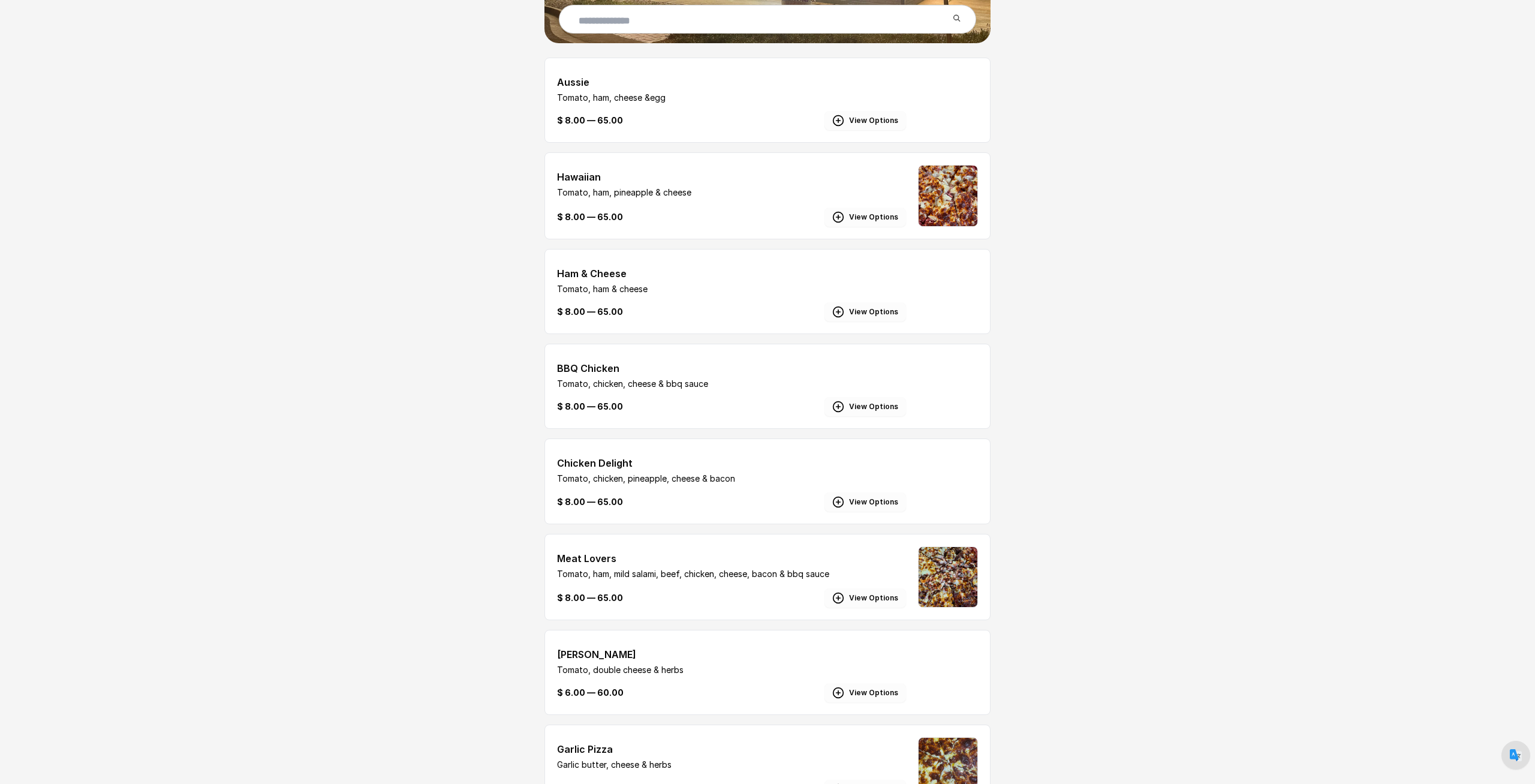
click at [865, 227] on button "View Options" at bounding box center [866, 217] width 82 height 19
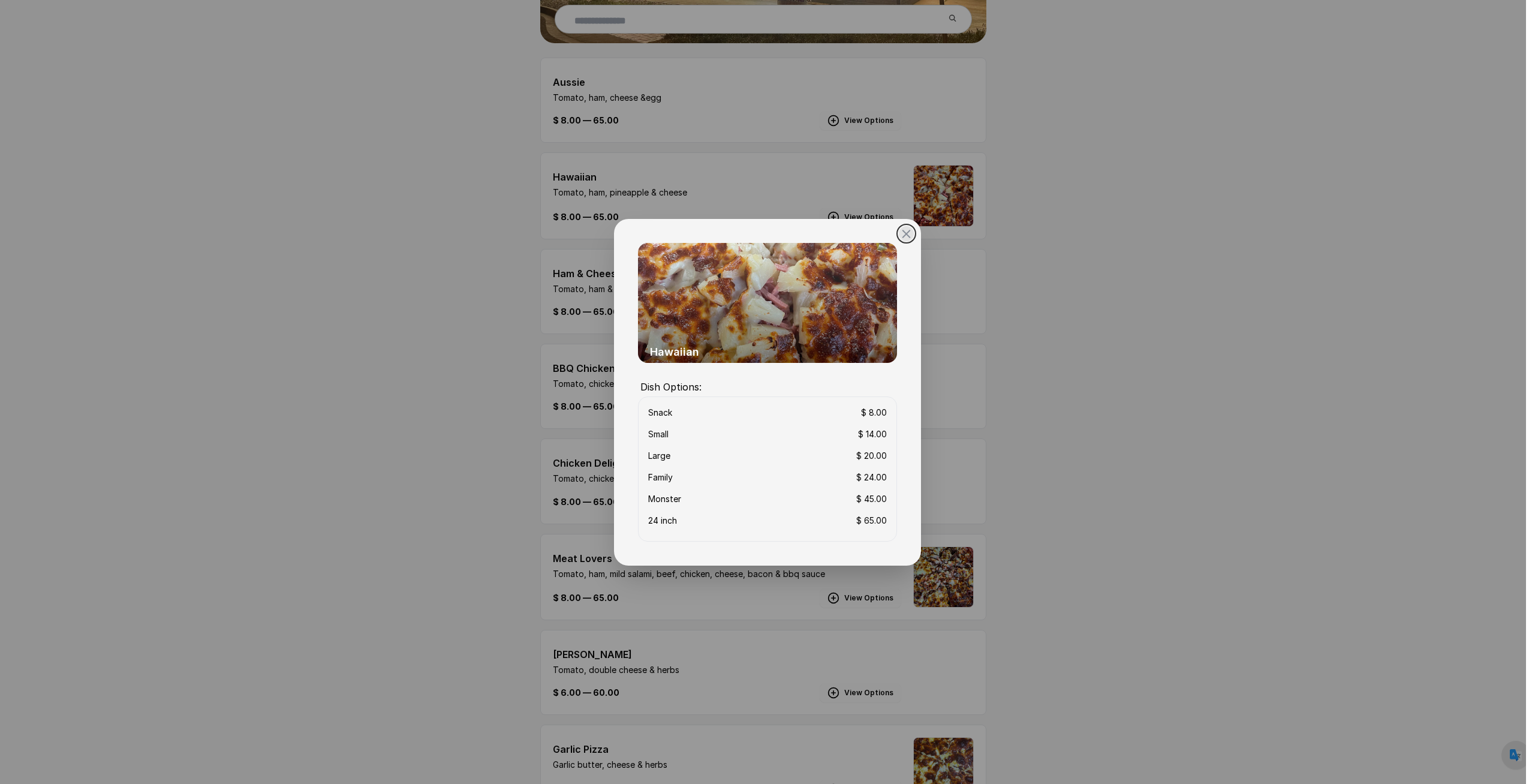
click at [430, 431] on button "close" at bounding box center [767, 392] width 1535 height 784
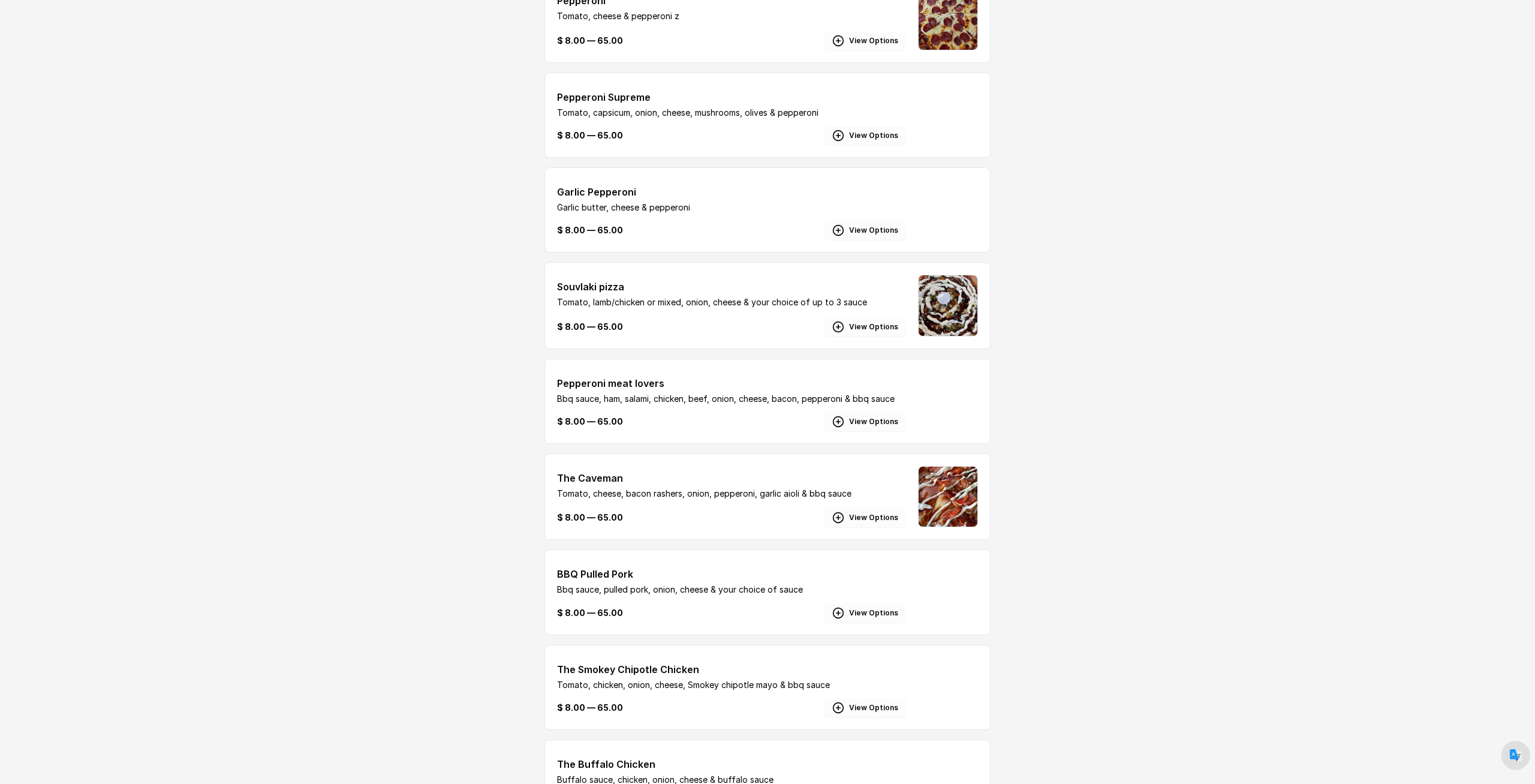
scroll to position [2409, 0]
